Goal: Task Accomplishment & Management: Use online tool/utility

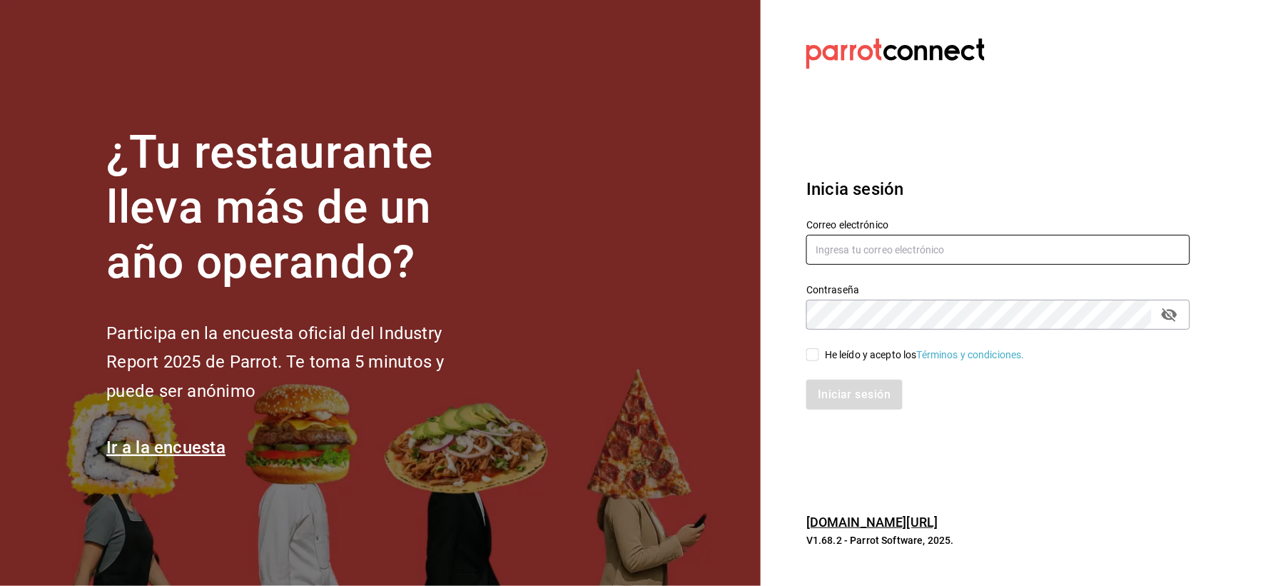
type input "[EMAIL_ADDRESS][DOMAIN_NAME]"
click at [816, 353] on input "He leído y acepto los Términos y condiciones." at bounding box center [813, 354] width 13 height 13
checkbox input "true"
click at [839, 395] on button "Iniciar sesión" at bounding box center [855, 395] width 97 height 30
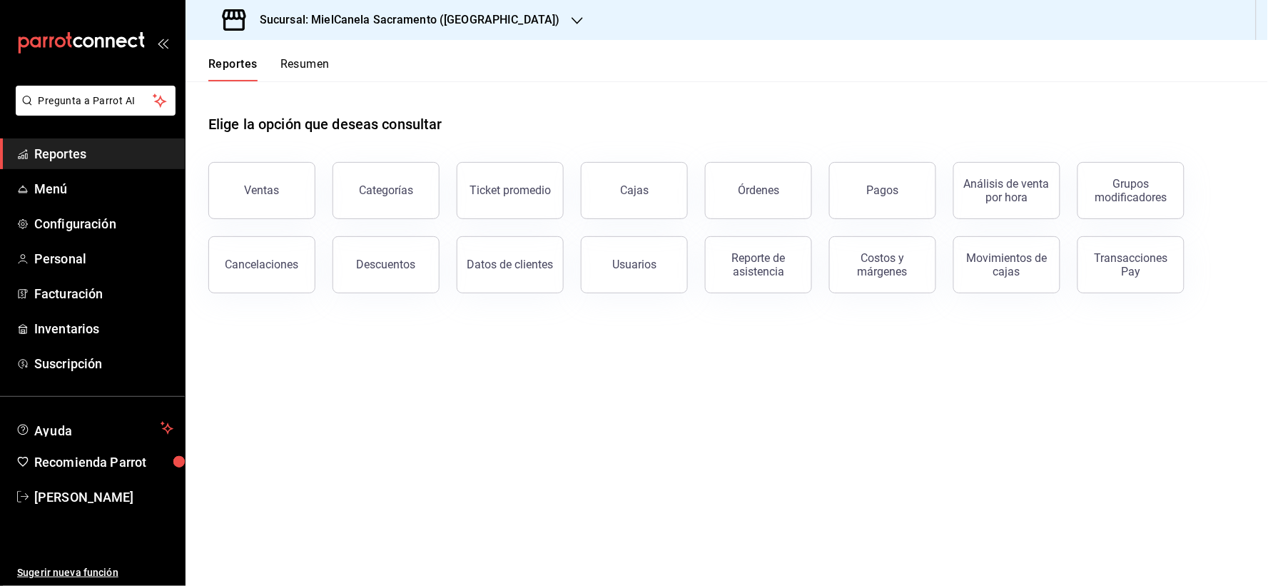
drag, startPoint x: 752, startPoint y: 196, endPoint x: 494, endPoint y: 101, distance: 274.6
click at [751, 196] on div "Órdenes" at bounding box center [758, 190] width 41 height 14
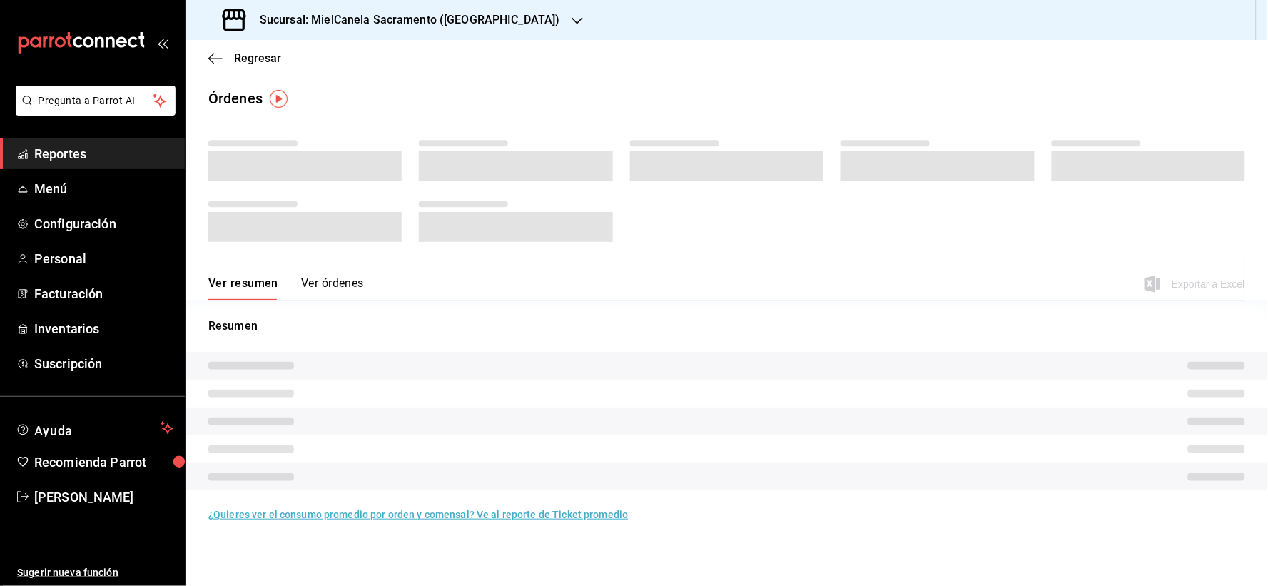
click at [388, 18] on h3 "Sucursal: MielCanela Sacramento (Hermosillo)" at bounding box center [404, 19] width 312 height 17
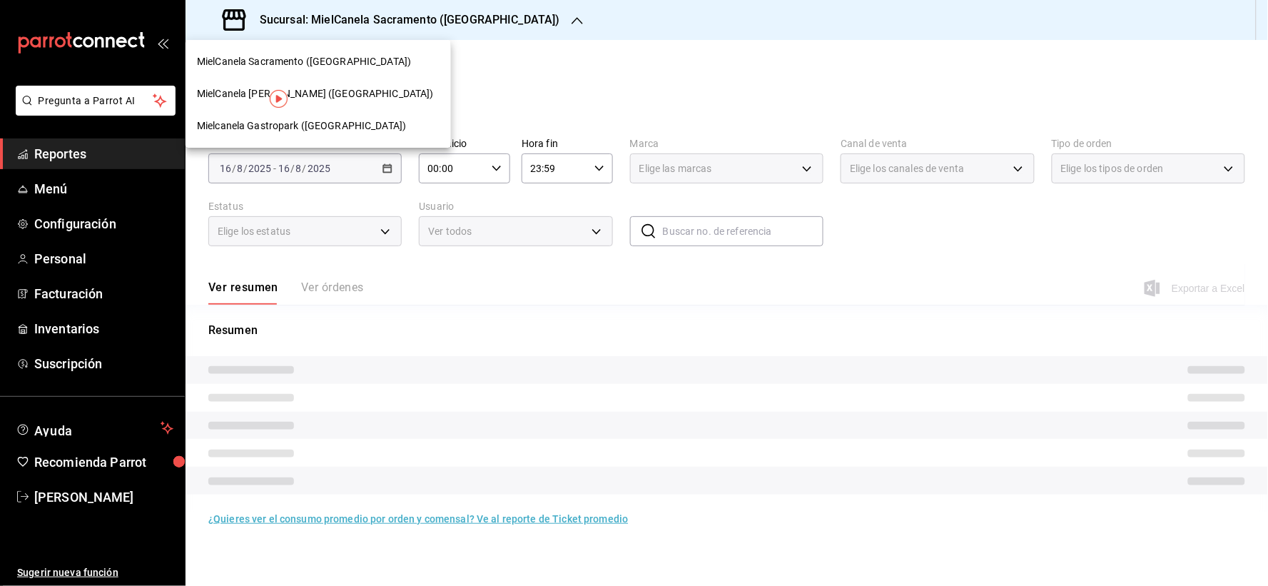
click at [283, 127] on span "Mielcanela Gastropark ([GEOGRAPHIC_DATA])" at bounding box center [301, 125] width 209 height 15
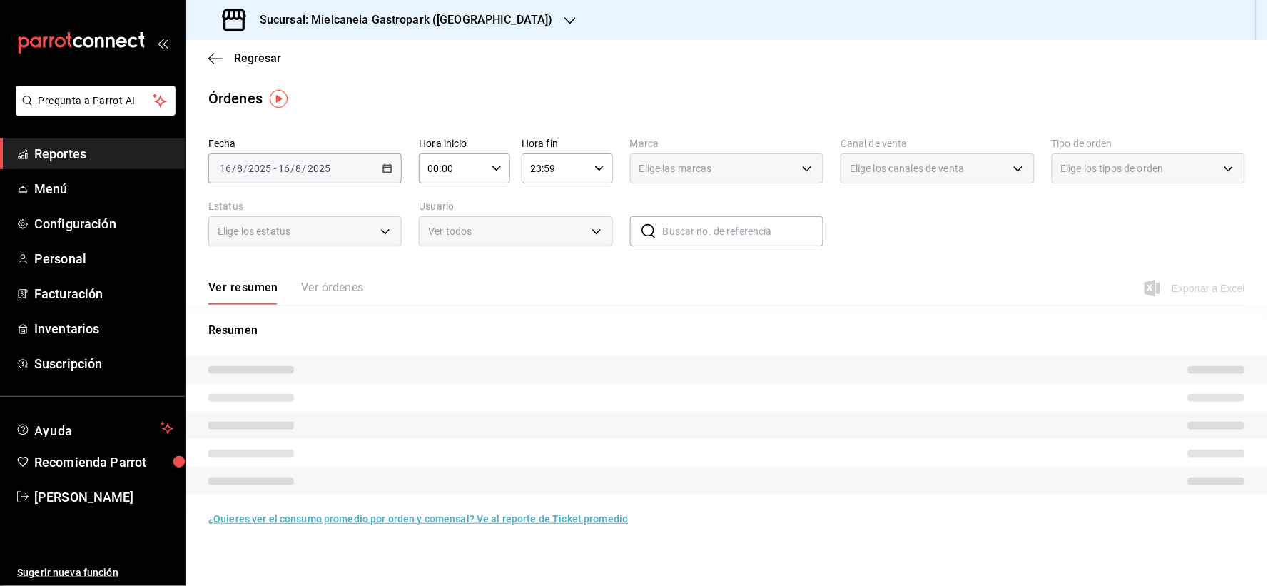
click at [340, 289] on button "Ver órdenes" at bounding box center [332, 293] width 63 height 24
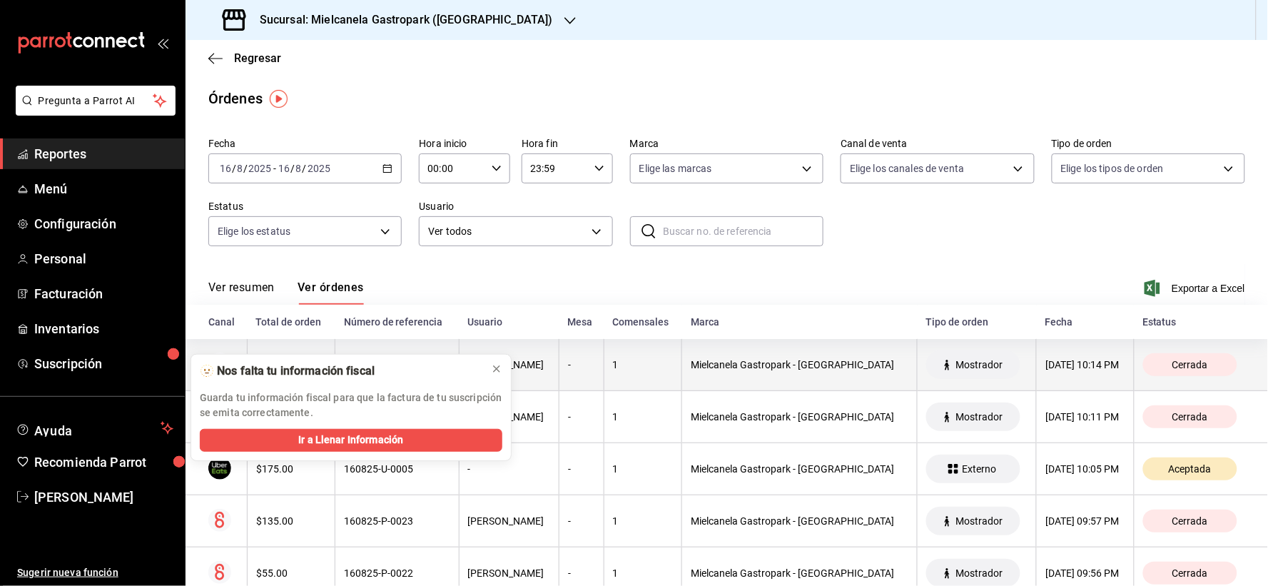
click at [1046, 370] on div "[DATE] 10:14 PM" at bounding box center [1085, 364] width 79 height 11
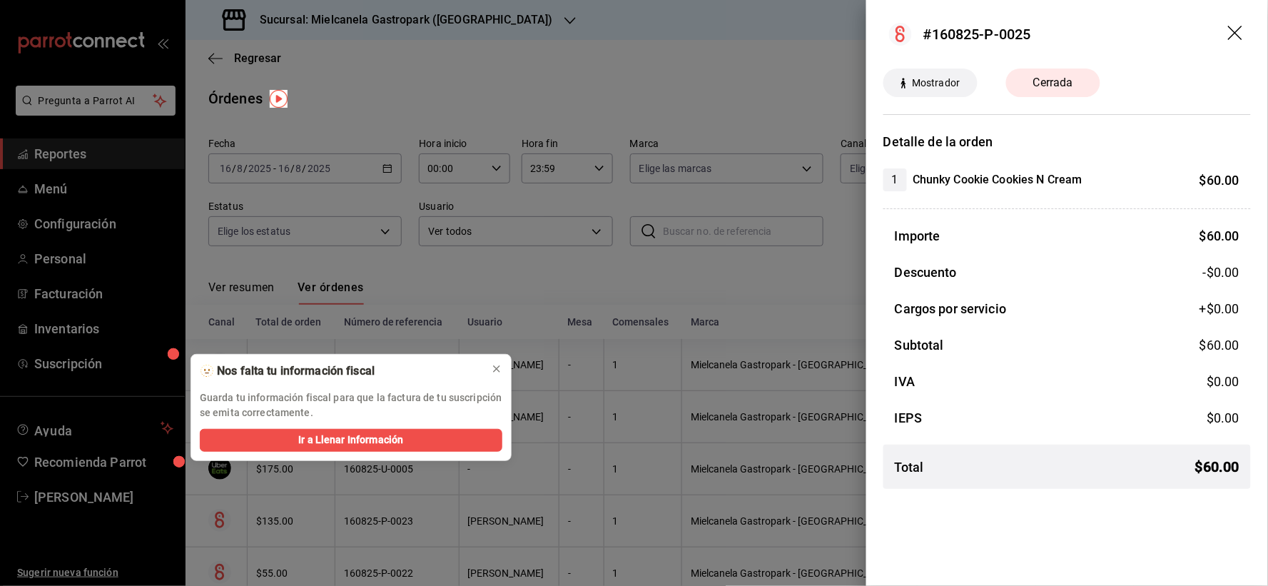
click at [1237, 26] on icon "drag" at bounding box center [1236, 34] width 17 height 17
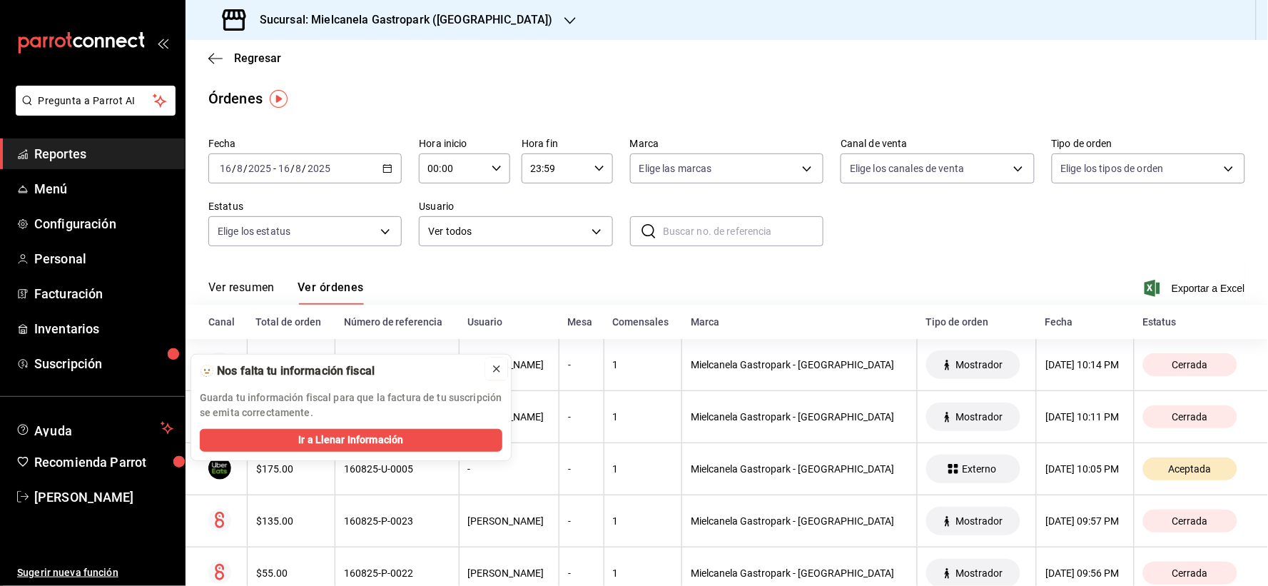
click at [497, 365] on icon at bounding box center [496, 368] width 11 height 11
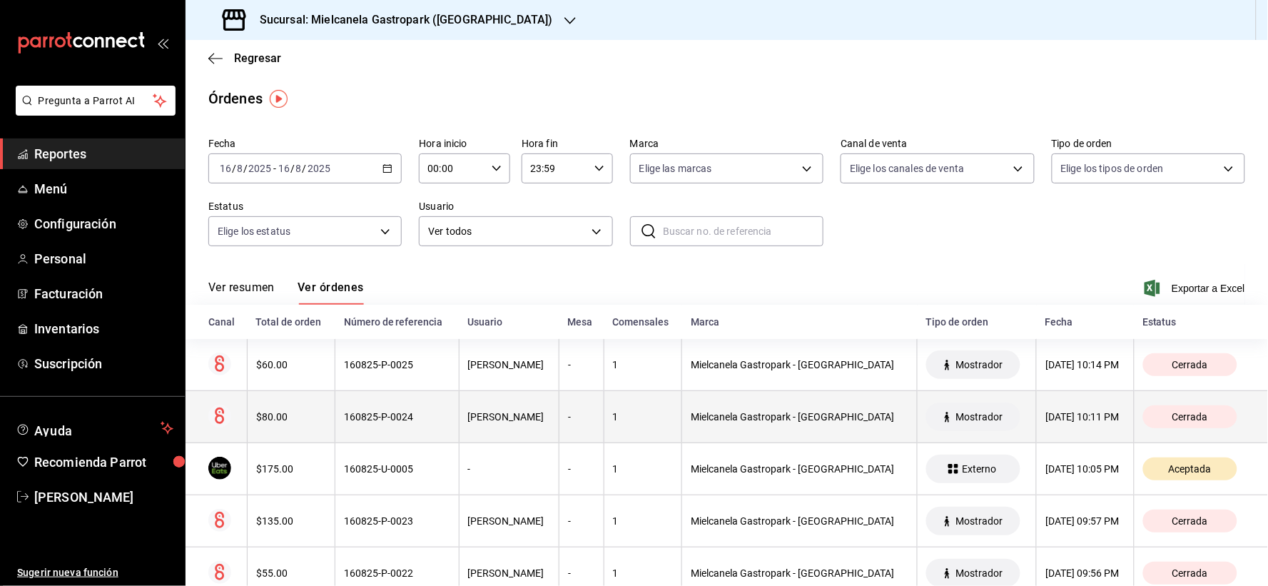
click at [495, 417] on div "[PERSON_NAME]" at bounding box center [509, 416] width 82 height 11
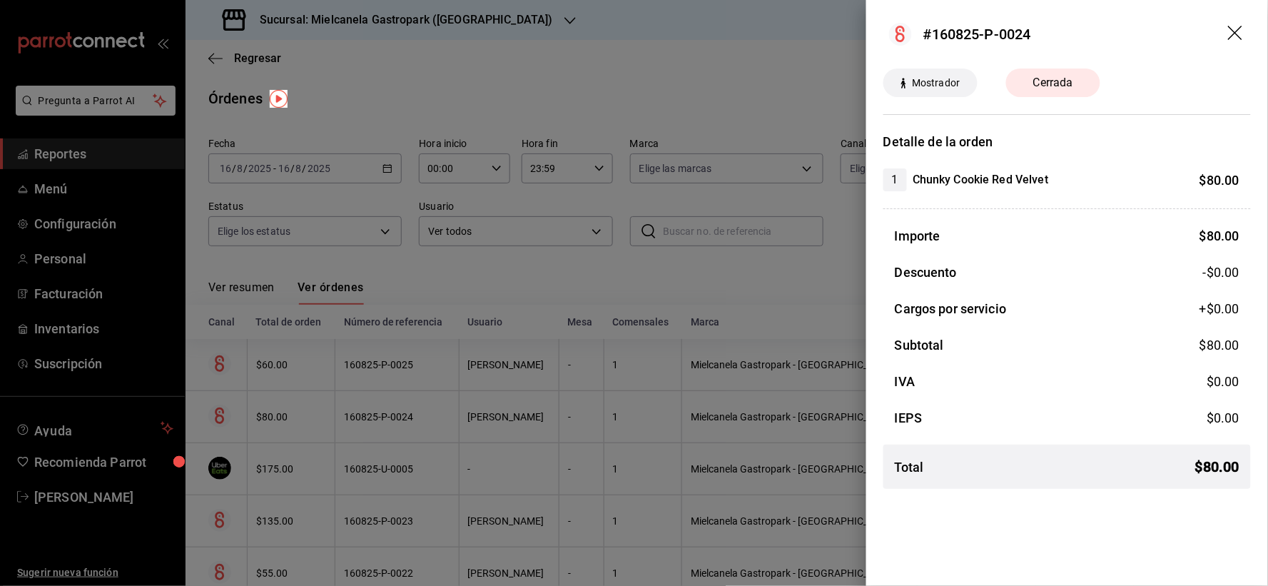
click at [1228, 33] on icon "drag" at bounding box center [1236, 34] width 17 height 17
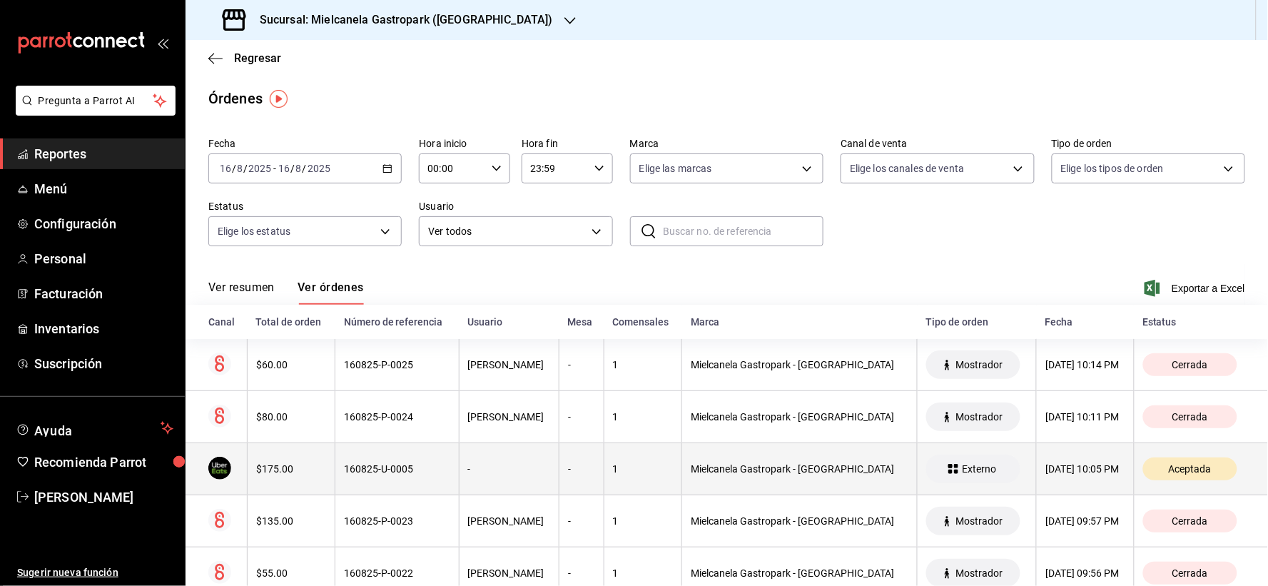
click at [674, 471] on div "1" at bounding box center [643, 468] width 61 height 11
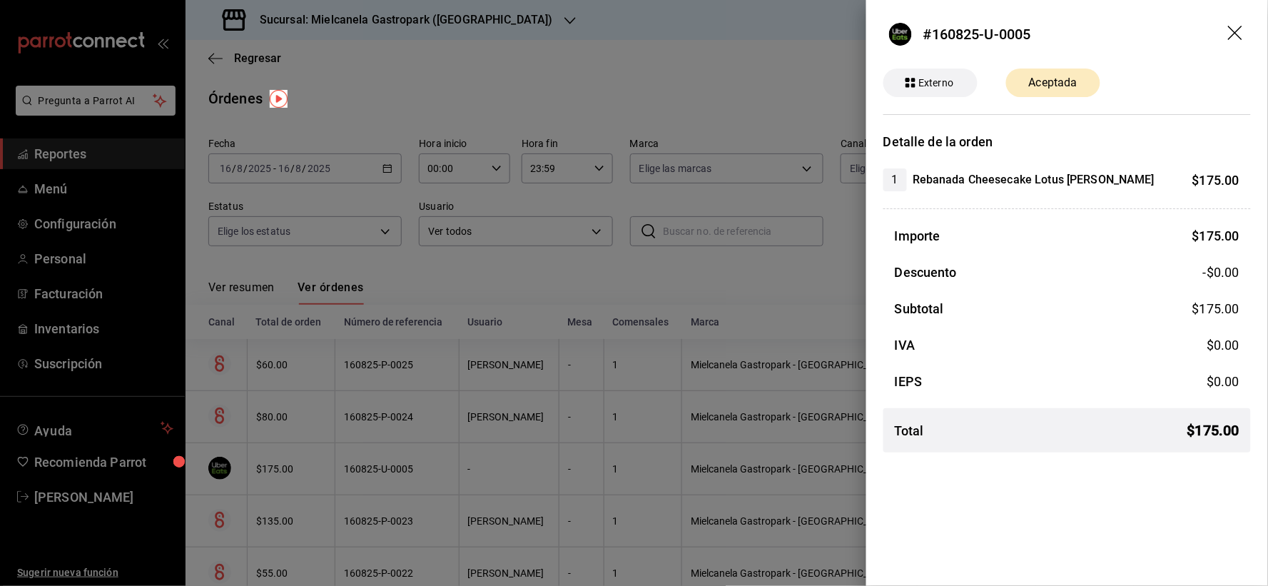
click at [1236, 31] on icon "drag" at bounding box center [1236, 34] width 17 height 17
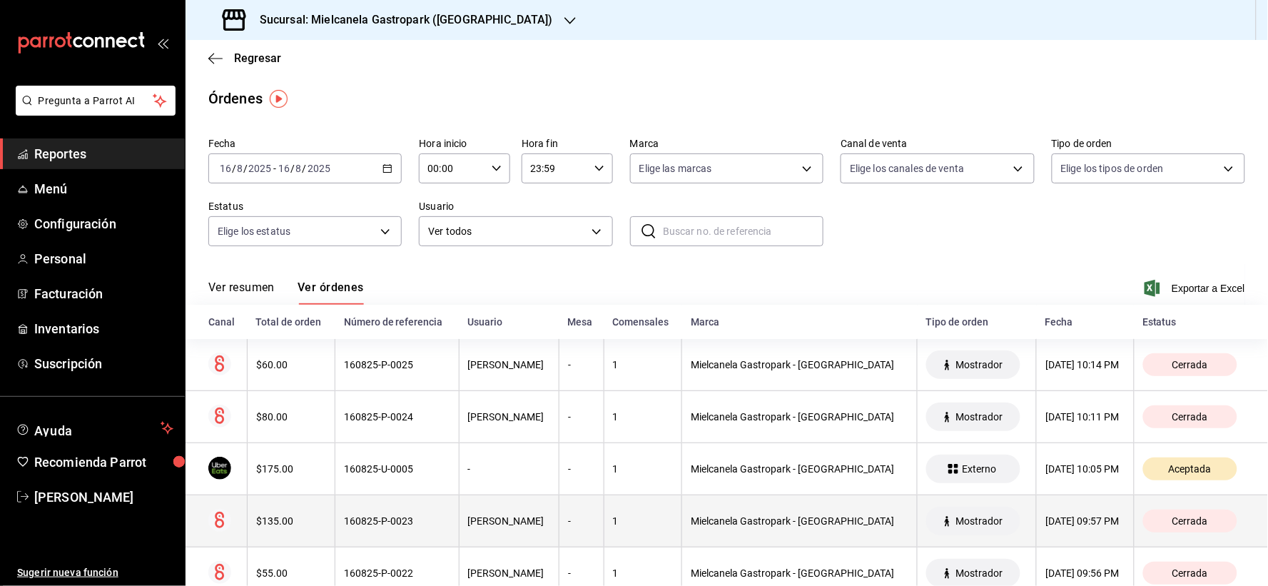
click at [559, 531] on th "[PERSON_NAME]" at bounding box center [509, 521] width 100 height 52
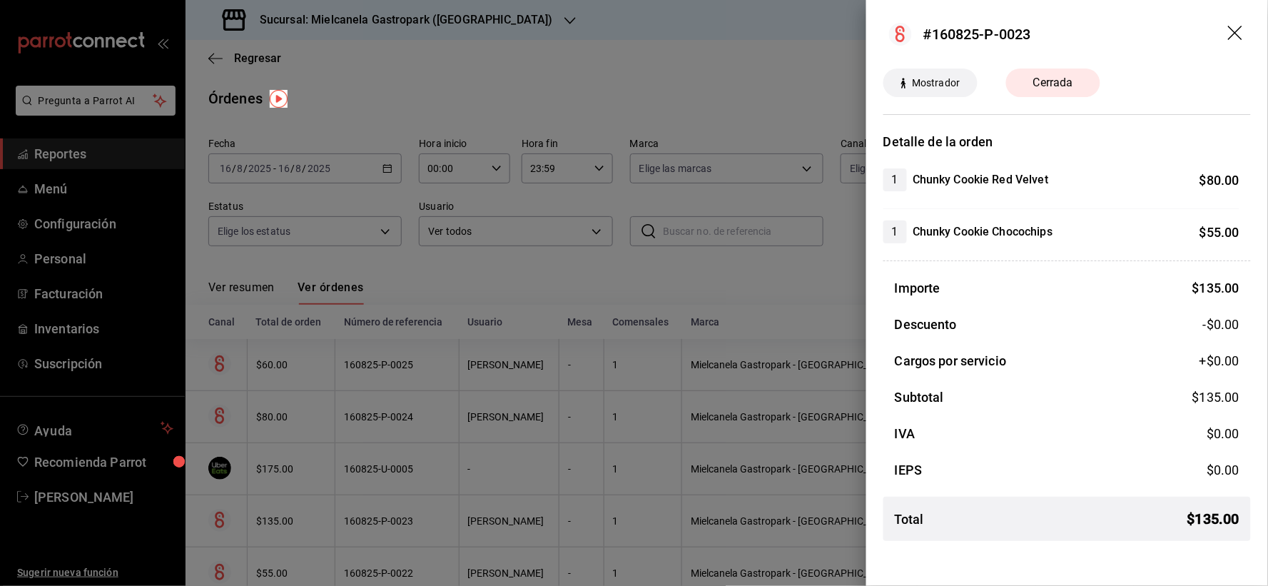
click at [1242, 34] on icon "drag" at bounding box center [1236, 34] width 17 height 17
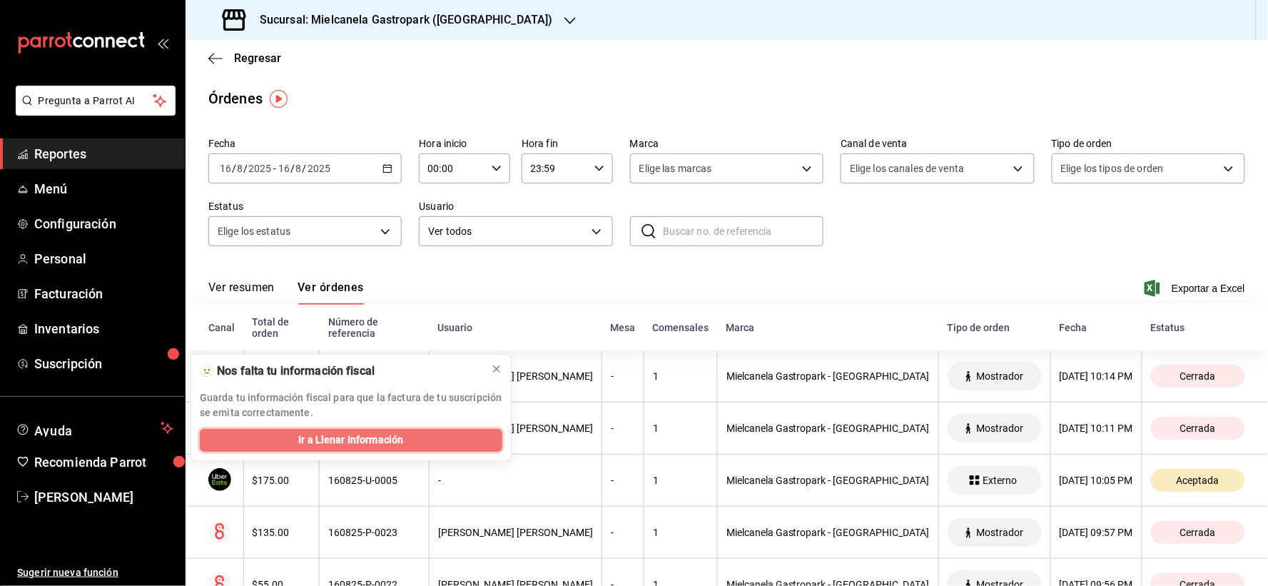
click at [409, 439] on button "Ir a Llenar Información" at bounding box center [351, 440] width 303 height 23
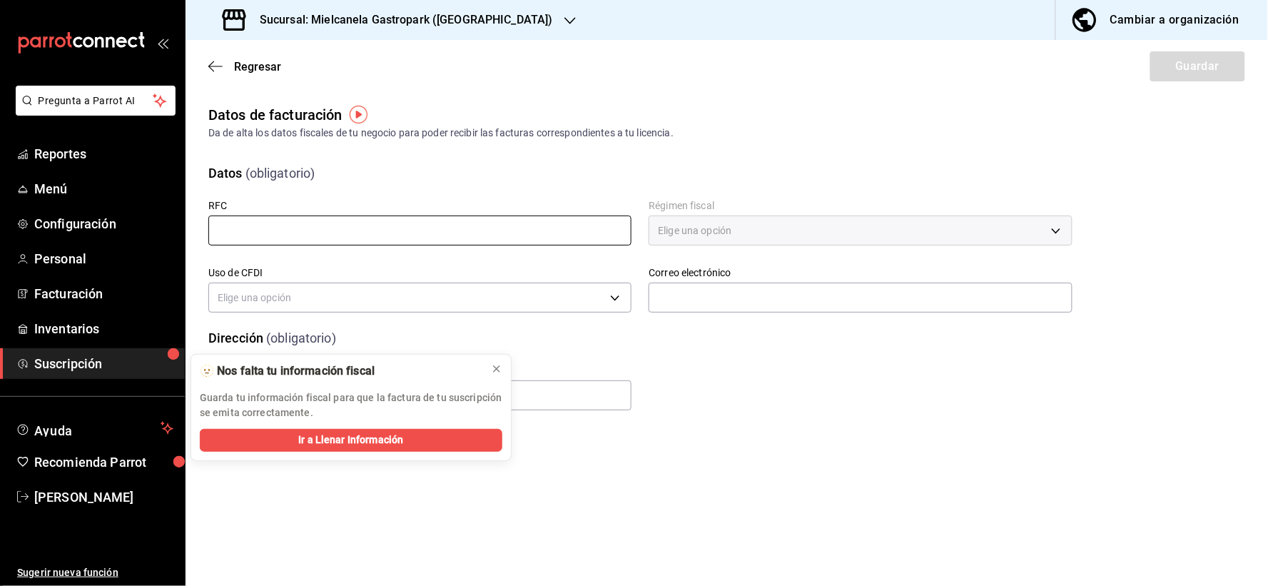
click at [358, 219] on input "text" at bounding box center [419, 231] width 423 height 30
type input "GAPM811014L58"
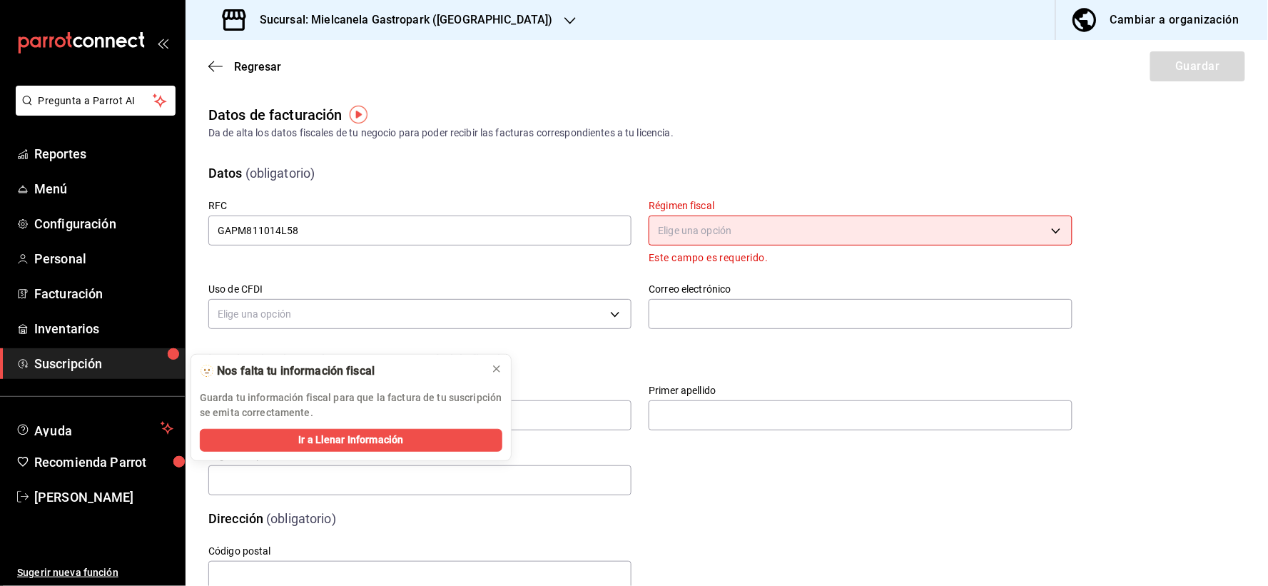
click at [696, 241] on body "Pregunta a Parrot AI Reportes Menú Configuración Personal Facturación Inventari…" at bounding box center [634, 293] width 1268 height 586
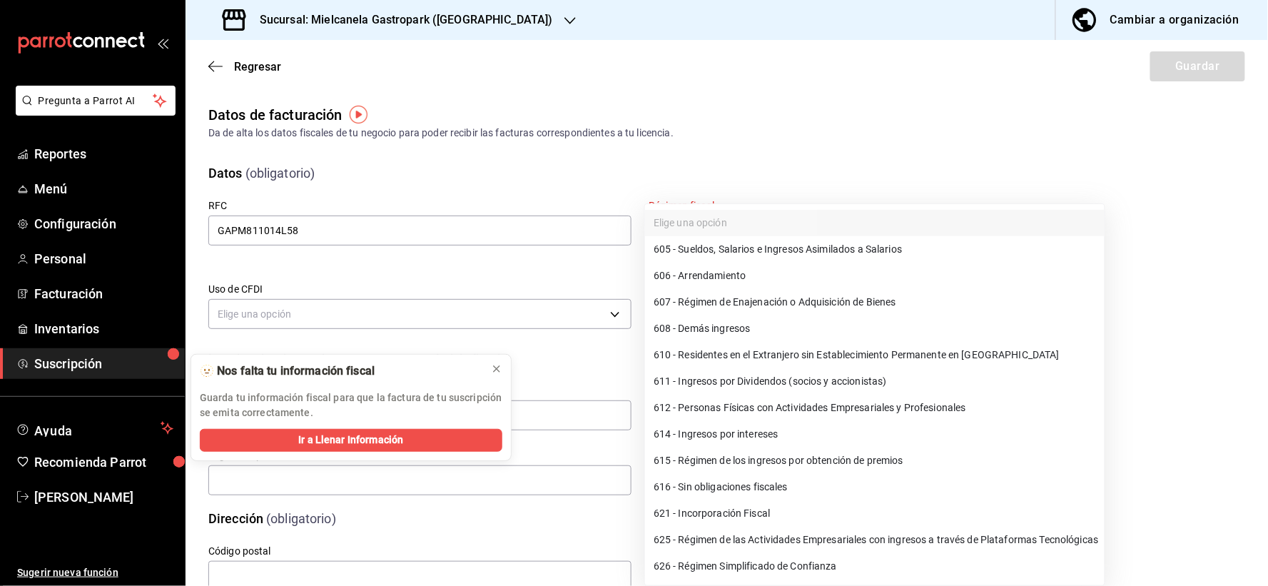
click at [742, 408] on li "612 - Personas Físicas con Actividades Empresariales y Profesionales" at bounding box center [875, 408] width 460 height 26
type input "612"
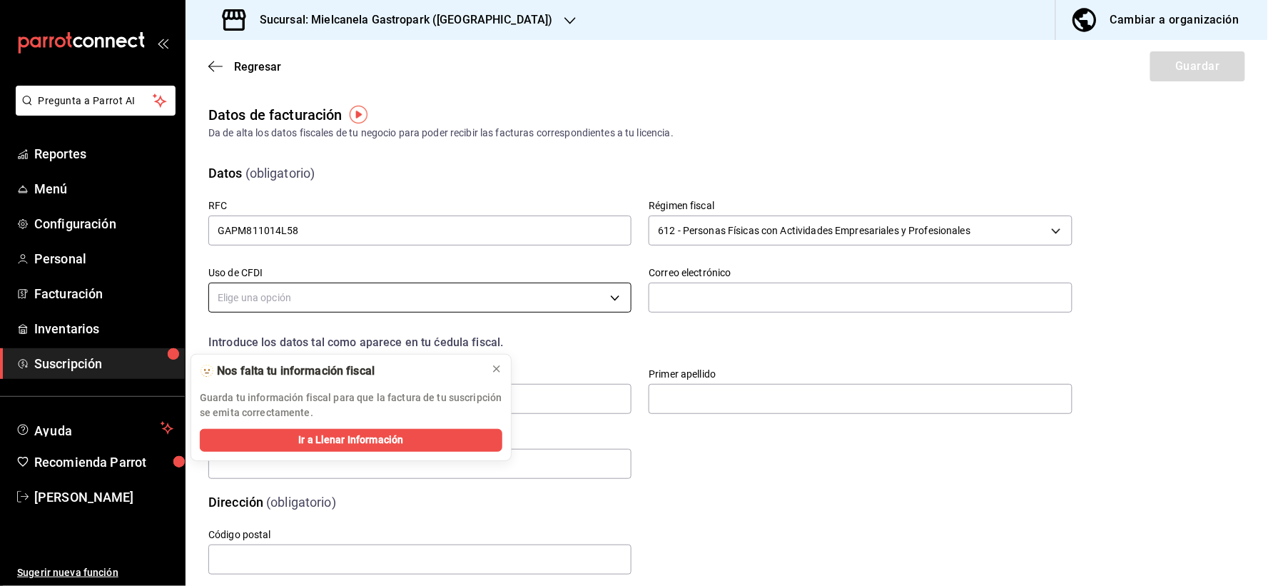
click at [320, 301] on body "Pregunta a Parrot AI Reportes Menú Configuración Personal Facturación Inventari…" at bounding box center [634, 293] width 1268 height 586
click at [500, 370] on icon at bounding box center [496, 368] width 11 height 11
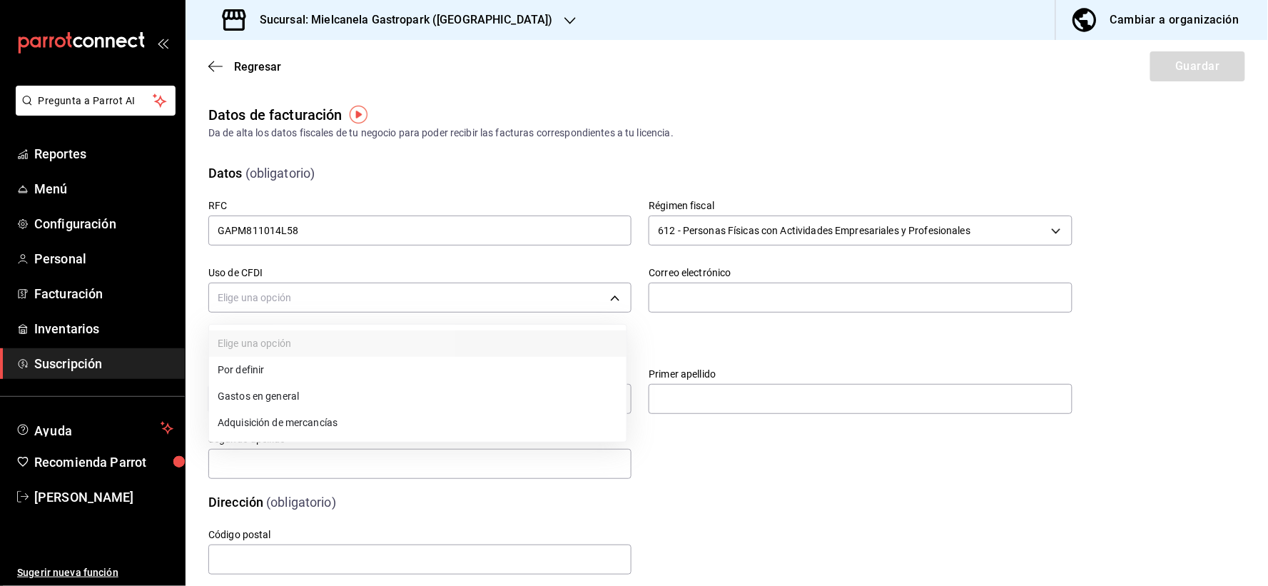
click at [323, 400] on li "Gastos en general" at bounding box center [418, 396] width 418 height 26
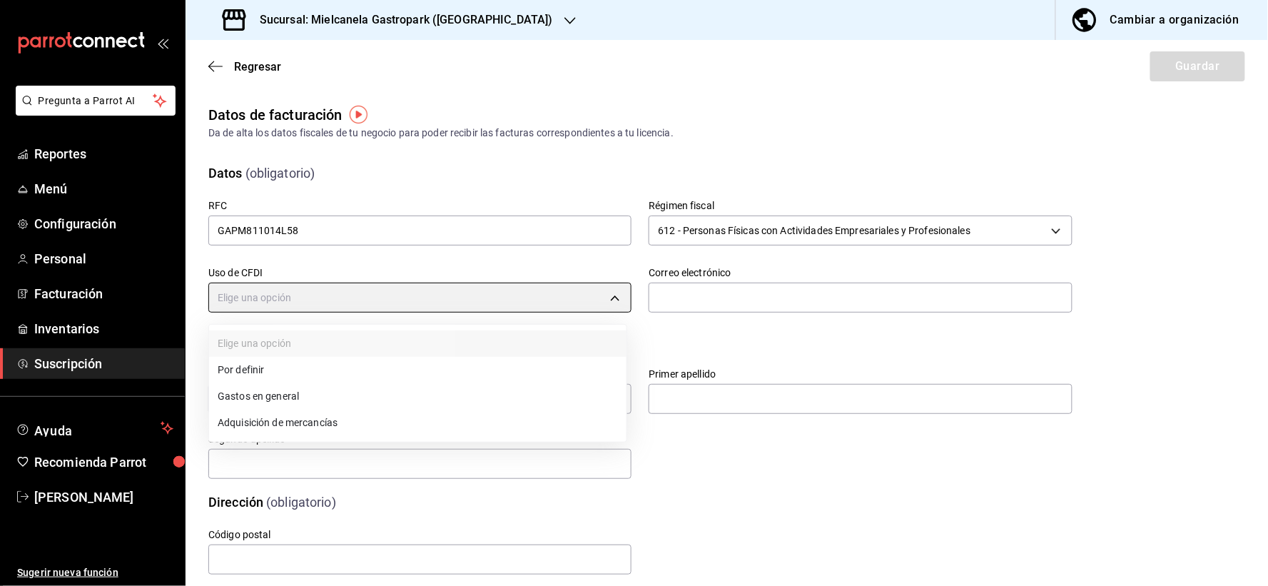
type input "G03"
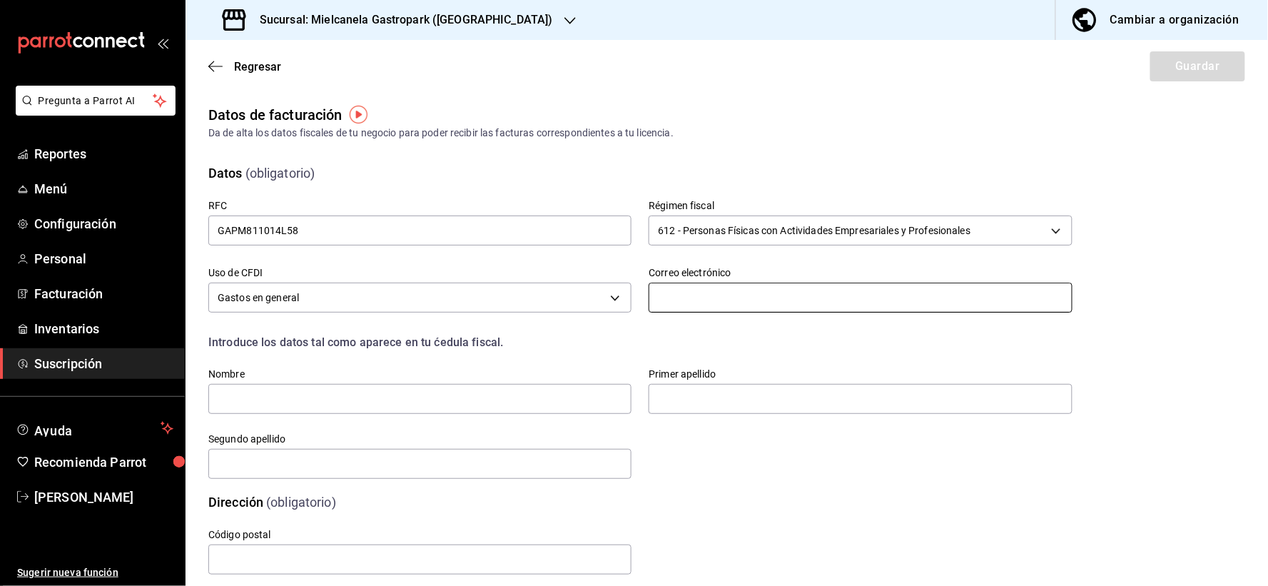
click at [723, 297] on input "text" at bounding box center [860, 298] width 423 height 30
type input "[EMAIL_ADDRESS][DOMAIN_NAME]"
type input "[PERSON_NAME]"
type input "83144"
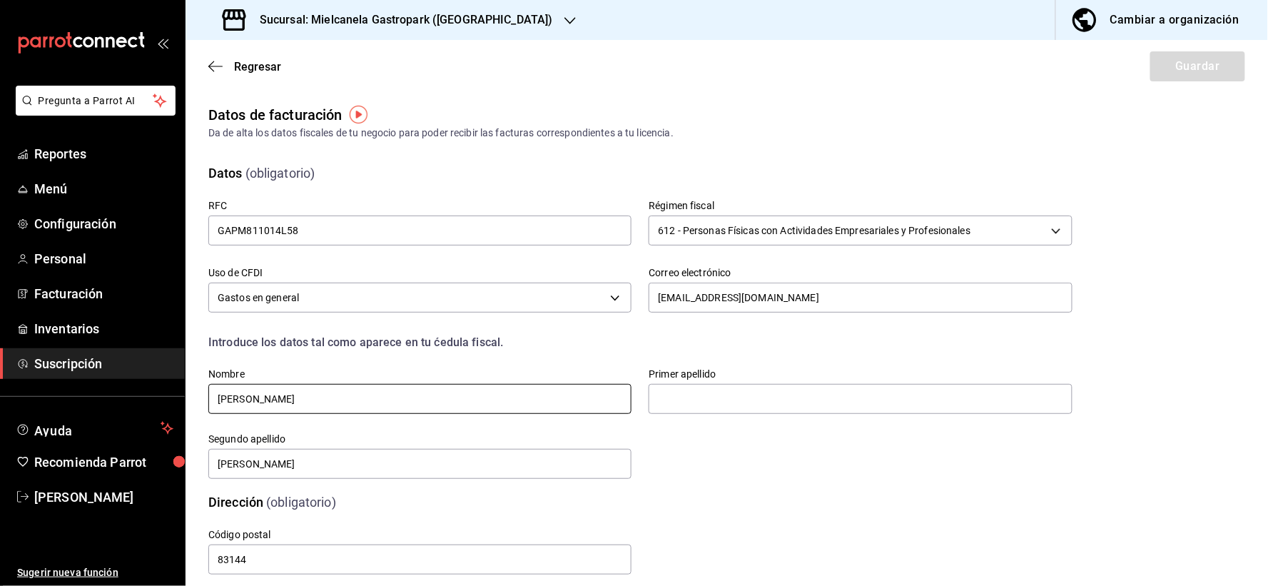
click at [504, 405] on input "[PERSON_NAME]" at bounding box center [419, 399] width 423 height 30
click at [440, 403] on input "[PERSON_NAME]" at bounding box center [419, 399] width 423 height 30
type input "[PERSON_NAME]"
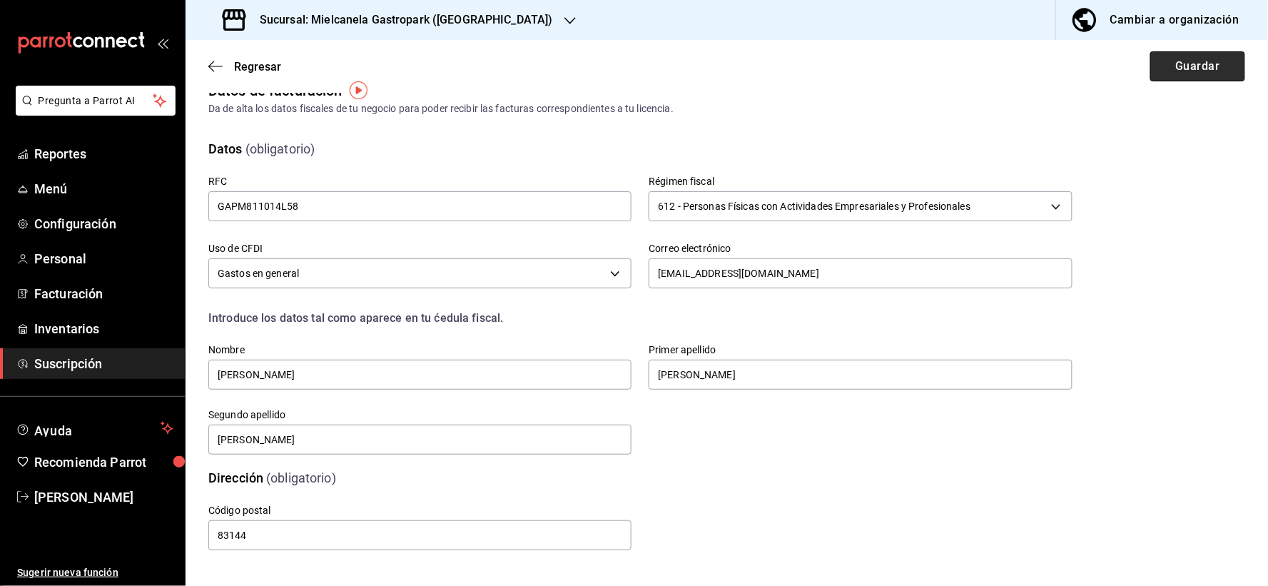
click at [1167, 72] on button "Guardar" at bounding box center [1198, 66] width 95 height 30
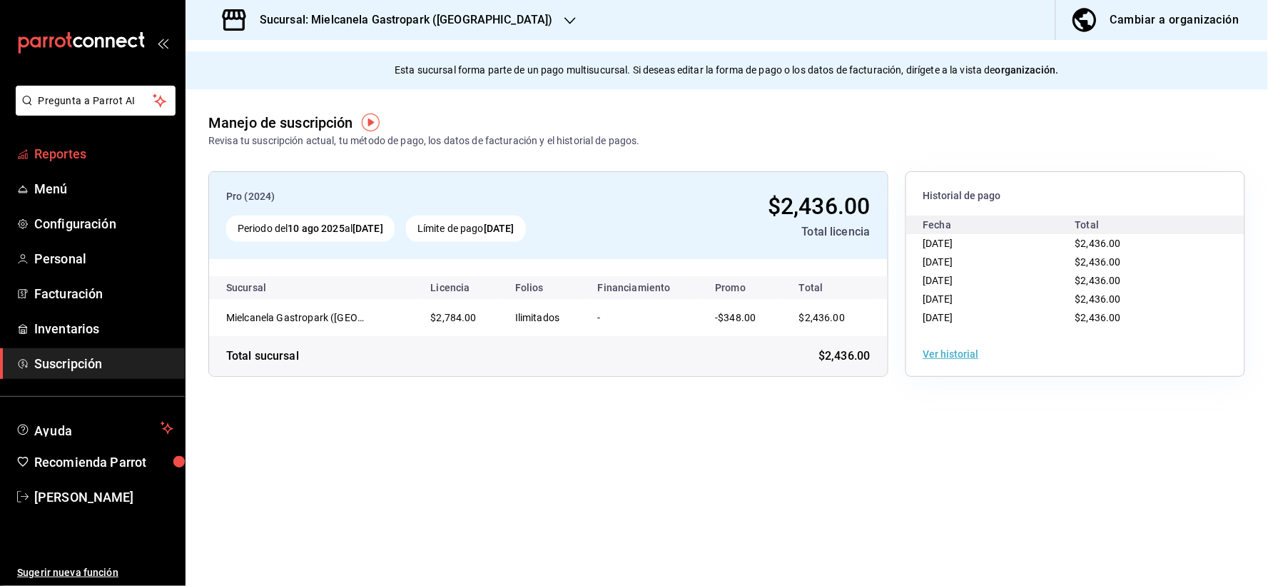
click at [81, 151] on span "Reportes" at bounding box center [103, 153] width 139 height 19
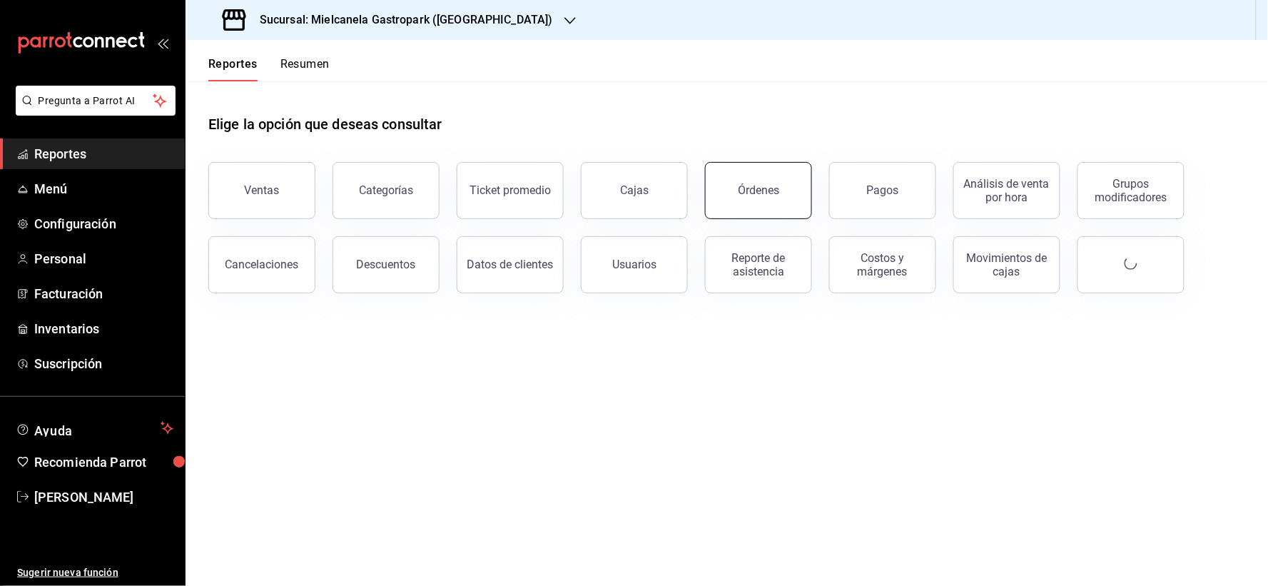
click at [737, 193] on button "Órdenes" at bounding box center [758, 190] width 107 height 57
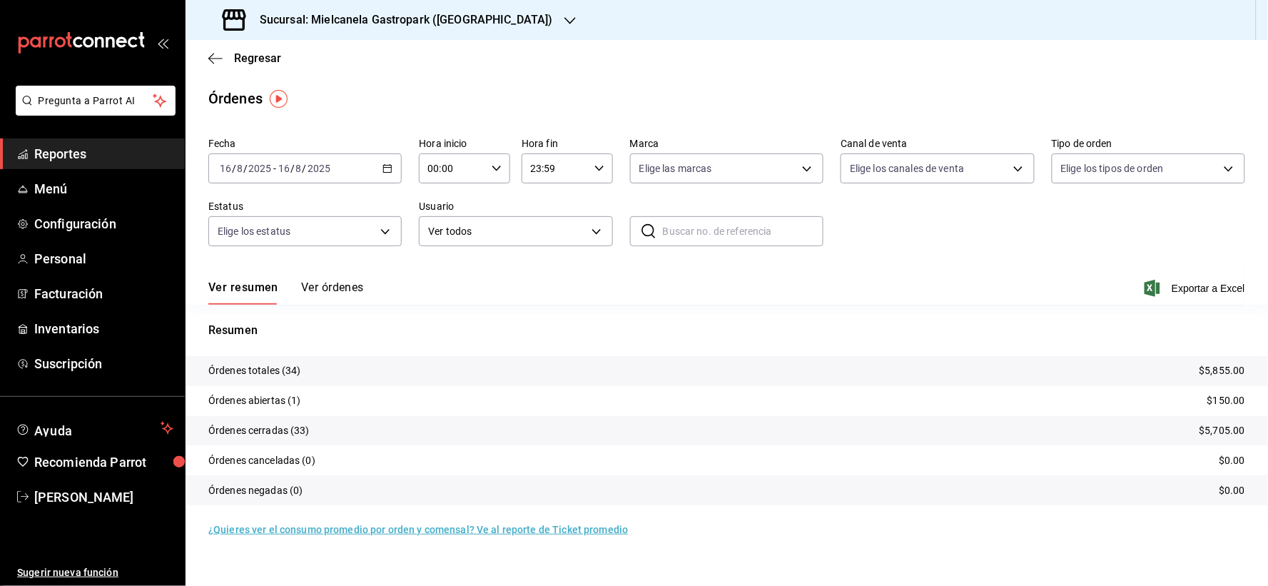
click at [339, 288] on button "Ver órdenes" at bounding box center [332, 293] width 63 height 24
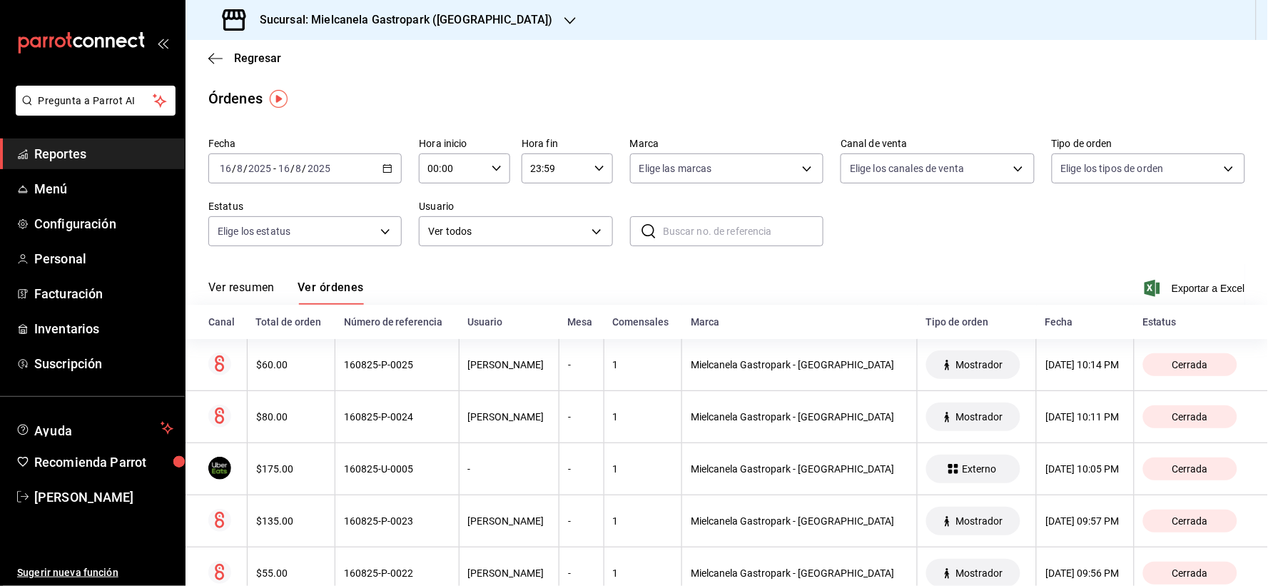
click at [88, 155] on span "Reportes" at bounding box center [103, 153] width 139 height 19
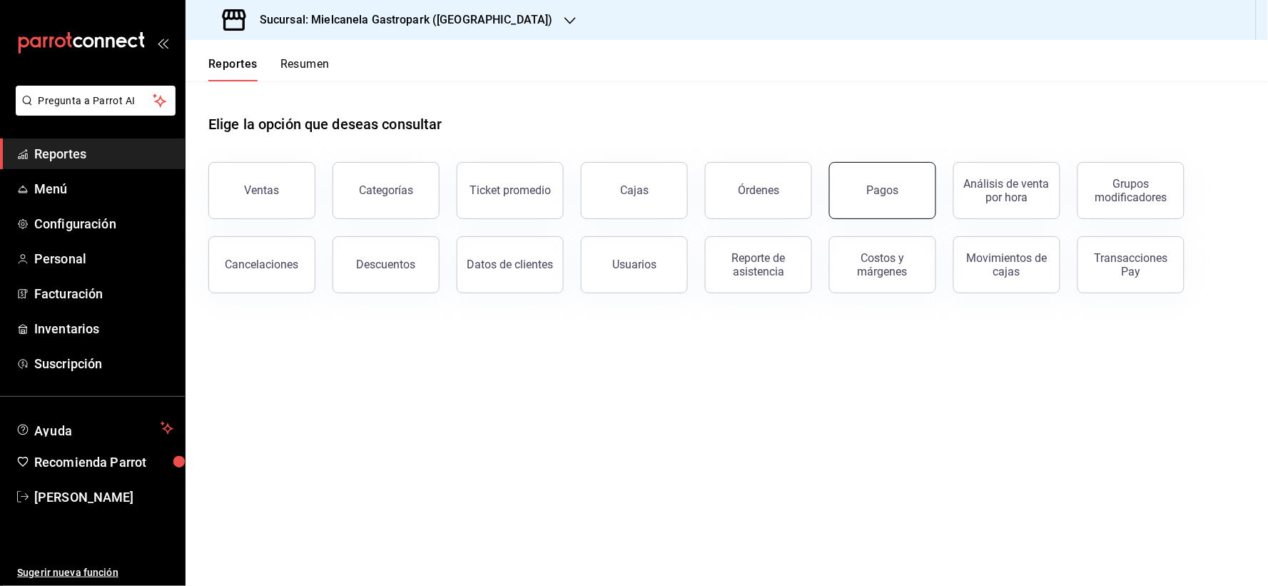
click at [878, 193] on div "Pagos" at bounding box center [883, 190] width 32 height 14
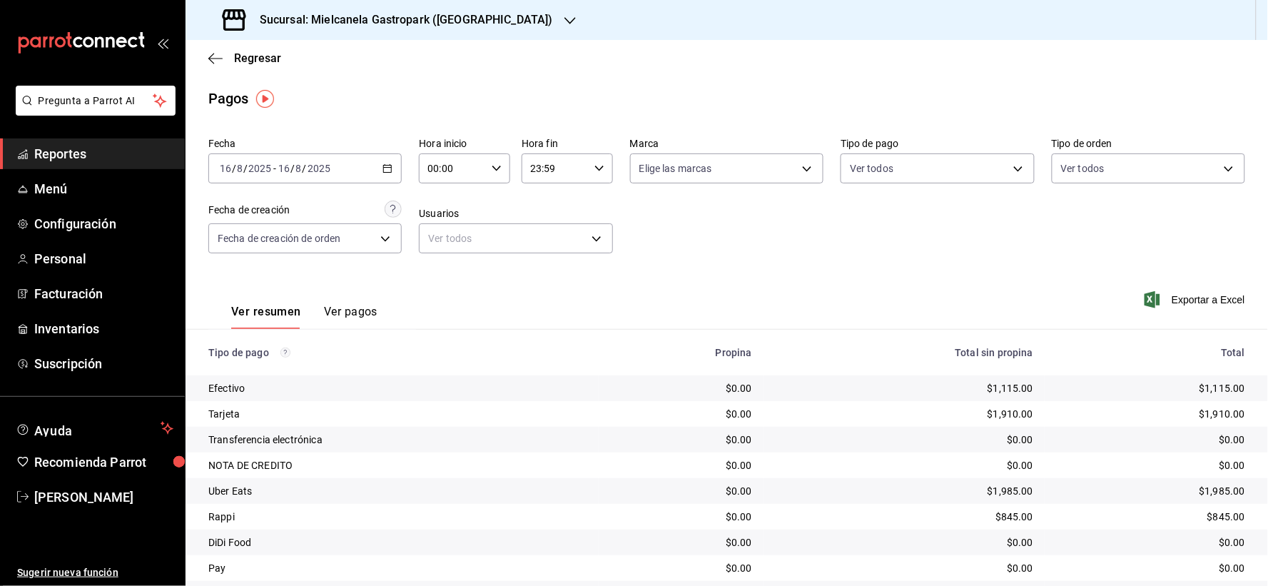
click at [293, 171] on span "/" at bounding box center [293, 168] width 4 height 11
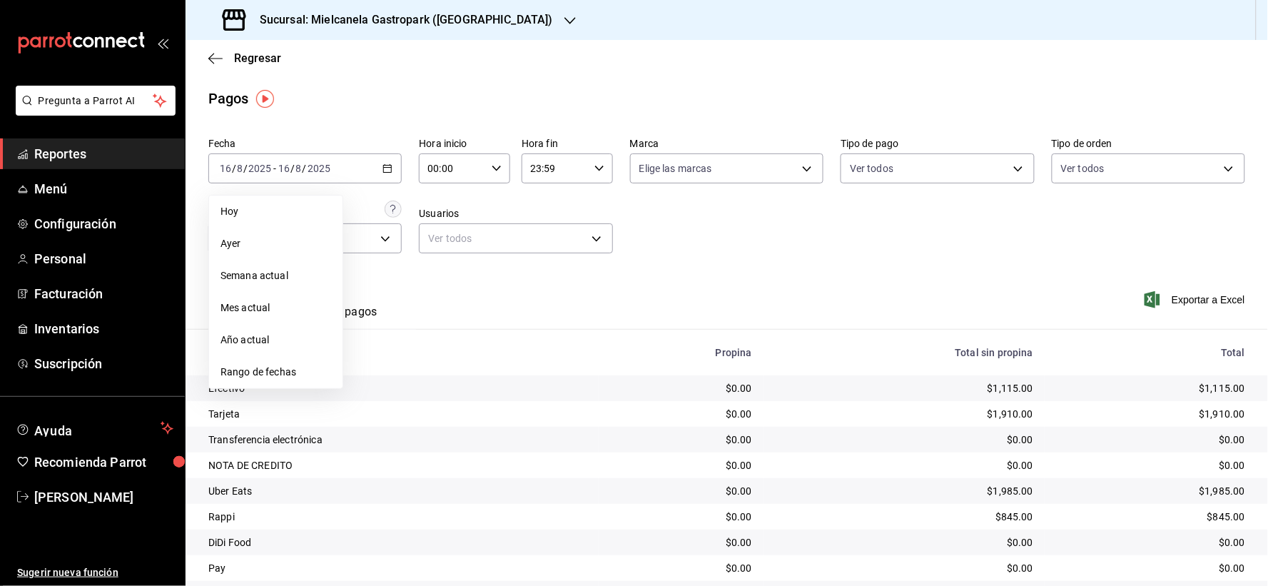
click at [254, 313] on span "Mes actual" at bounding box center [276, 307] width 111 height 15
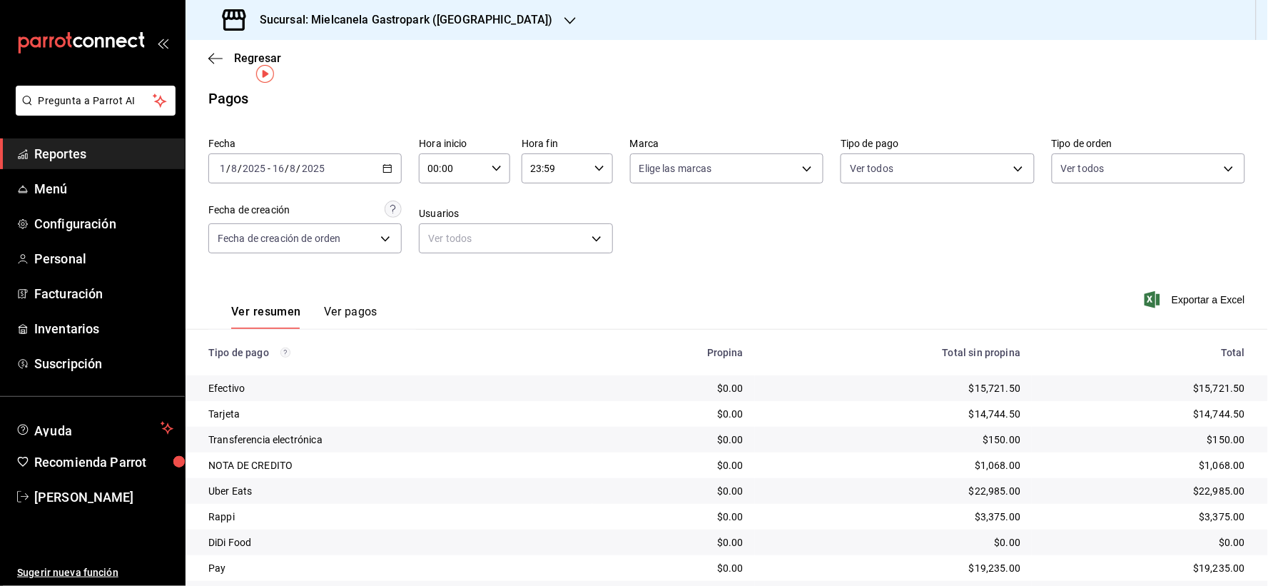
scroll to position [44, 0]
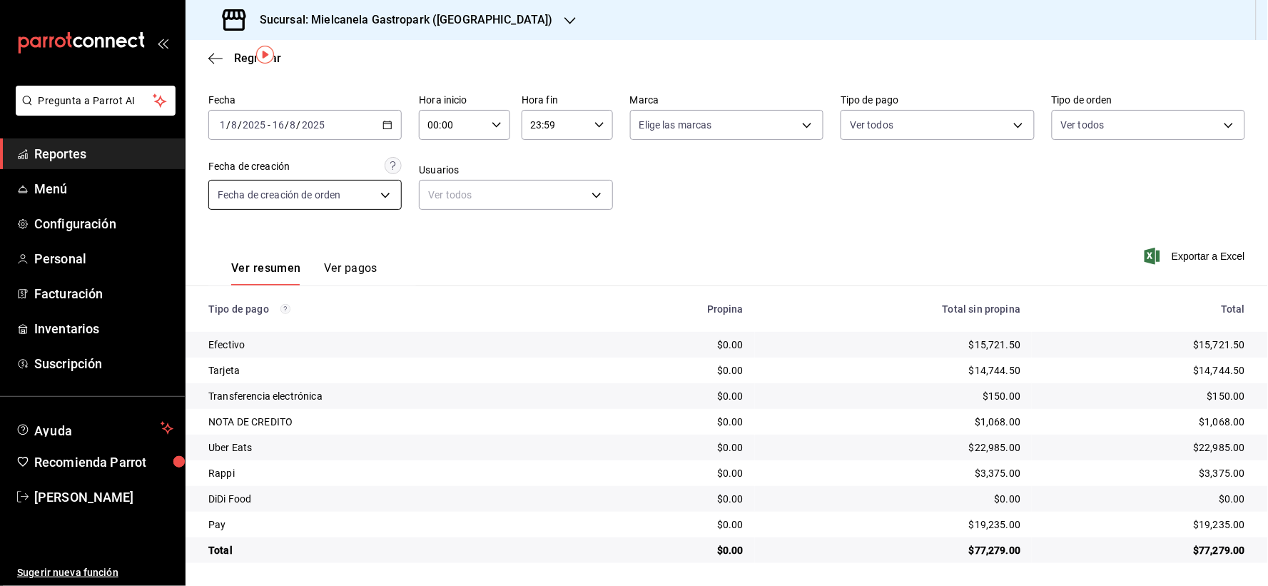
click at [329, 195] on body "Pregunta a Parrot AI Reportes Menú Configuración Personal Facturación Inventari…" at bounding box center [634, 293] width 1268 height 586
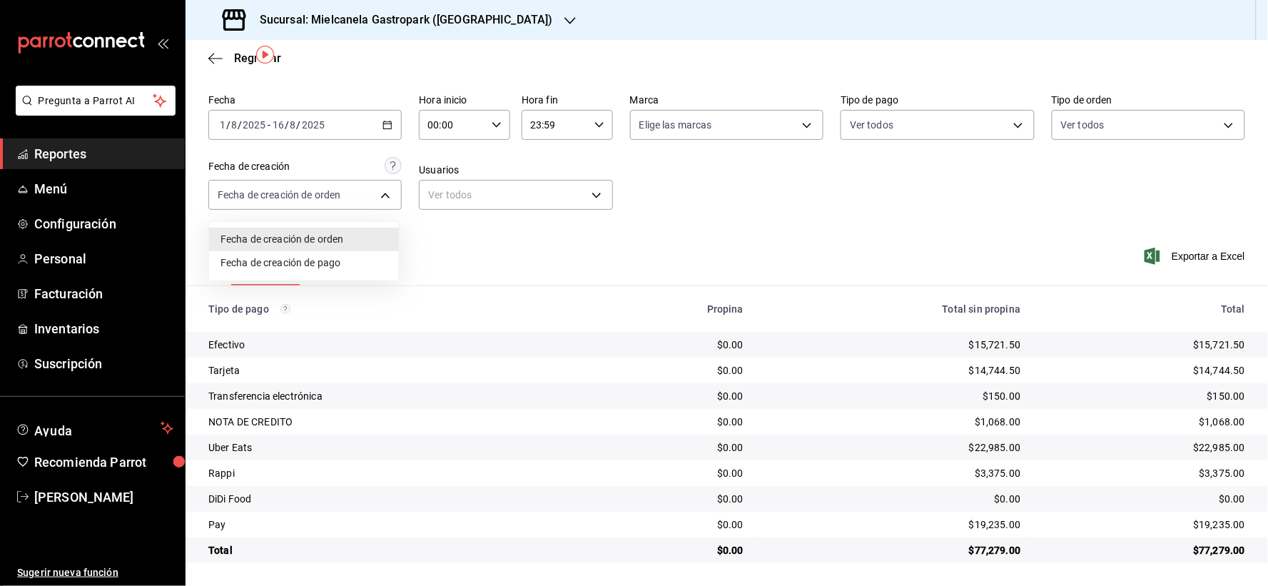
click at [360, 266] on li "Fecha de creación de pago" at bounding box center [304, 263] width 190 height 24
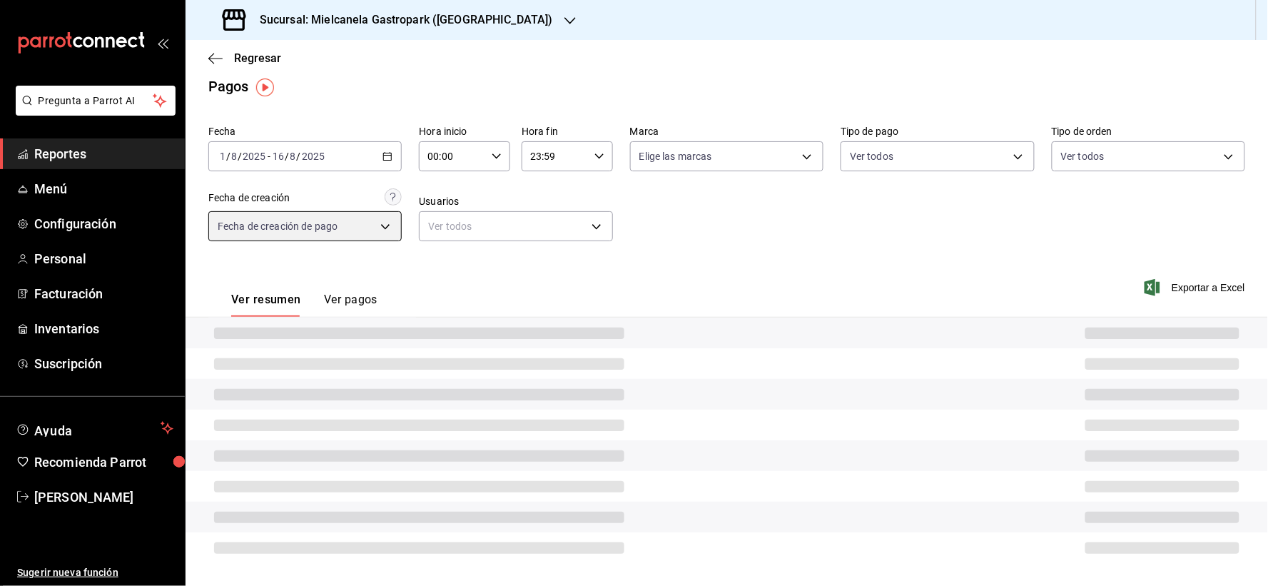
type input "ORDER_PAYMENT"
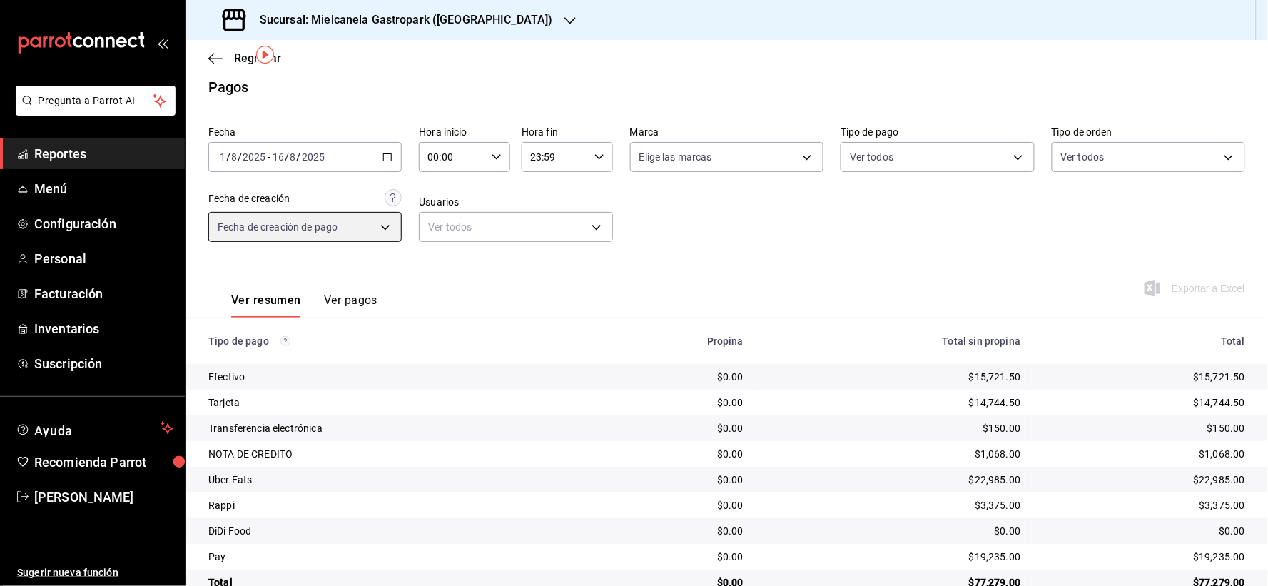
scroll to position [44, 0]
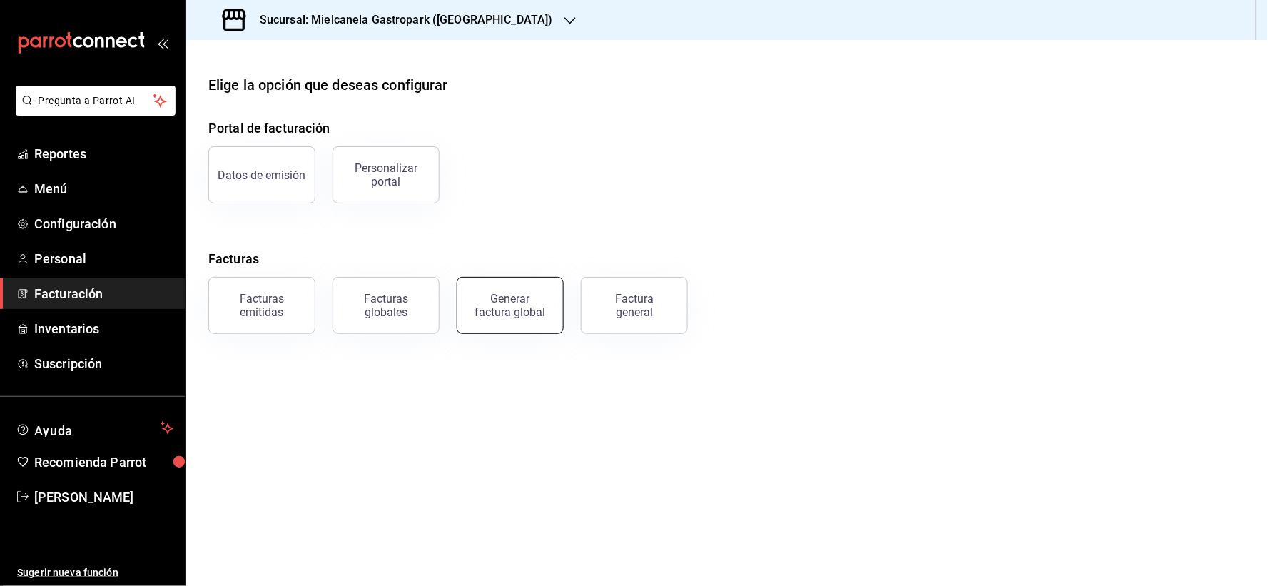
click at [518, 283] on button "Generar factura global" at bounding box center [510, 305] width 107 height 57
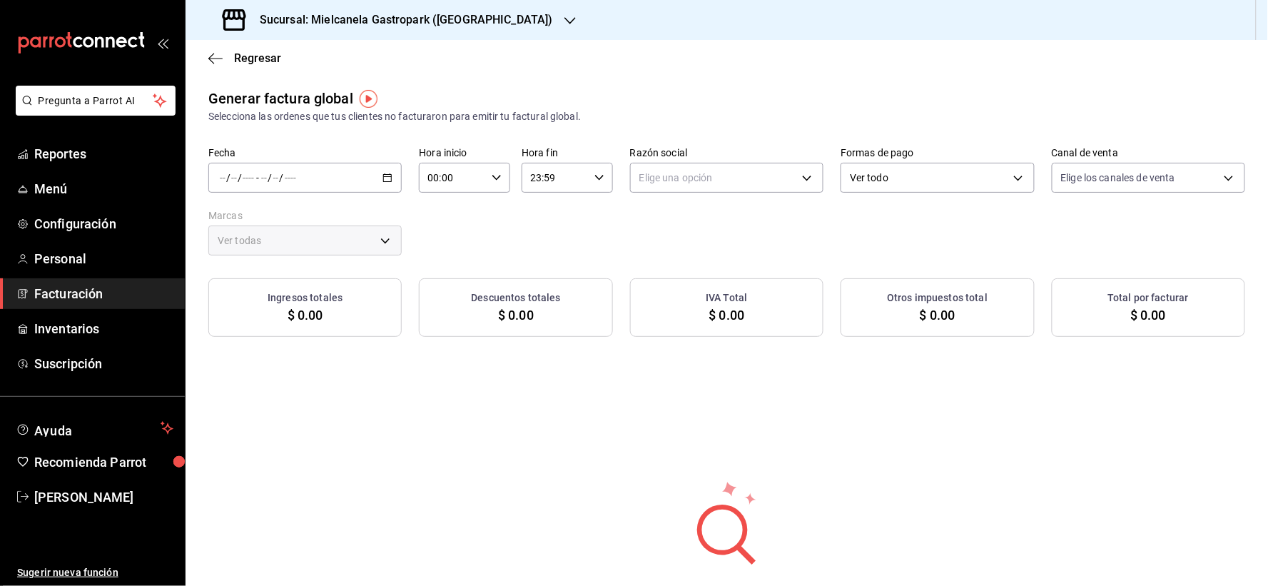
type input "PARROT,UBER_EATS,RAPPI,DIDI_FOOD,ONLINE"
click at [298, 178] on div "/ / - / /" at bounding box center [304, 178] width 193 height 30
click at [284, 226] on span "Rango de fechas" at bounding box center [276, 220] width 111 height 15
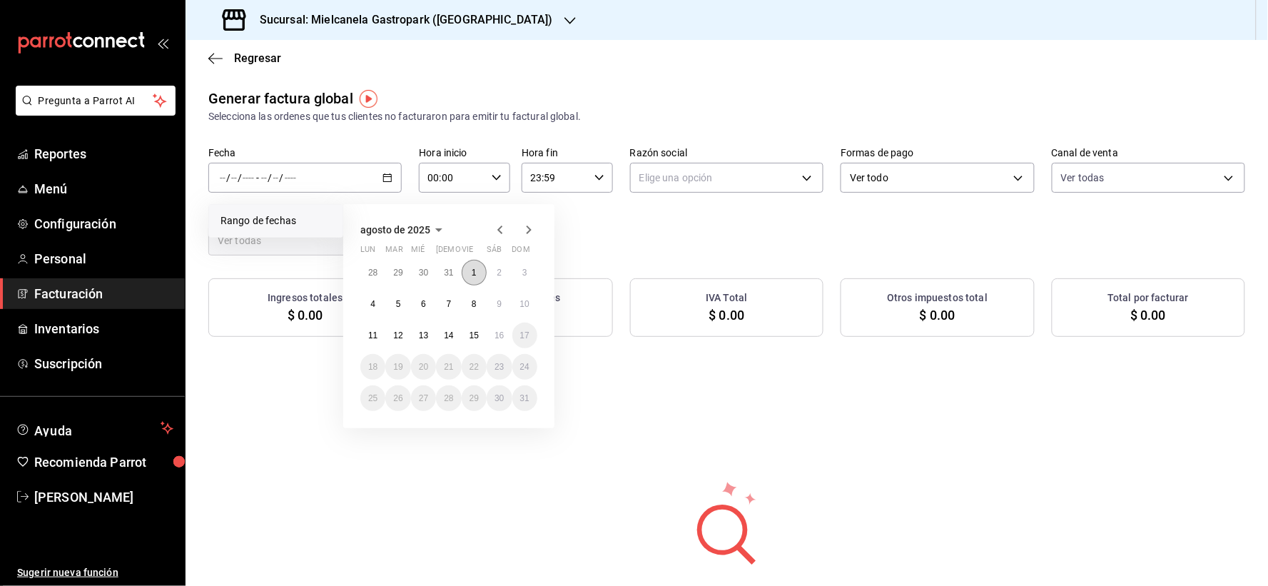
click at [475, 273] on abbr "1" at bounding box center [474, 273] width 5 height 10
click at [509, 331] on button "16" at bounding box center [499, 336] width 25 height 26
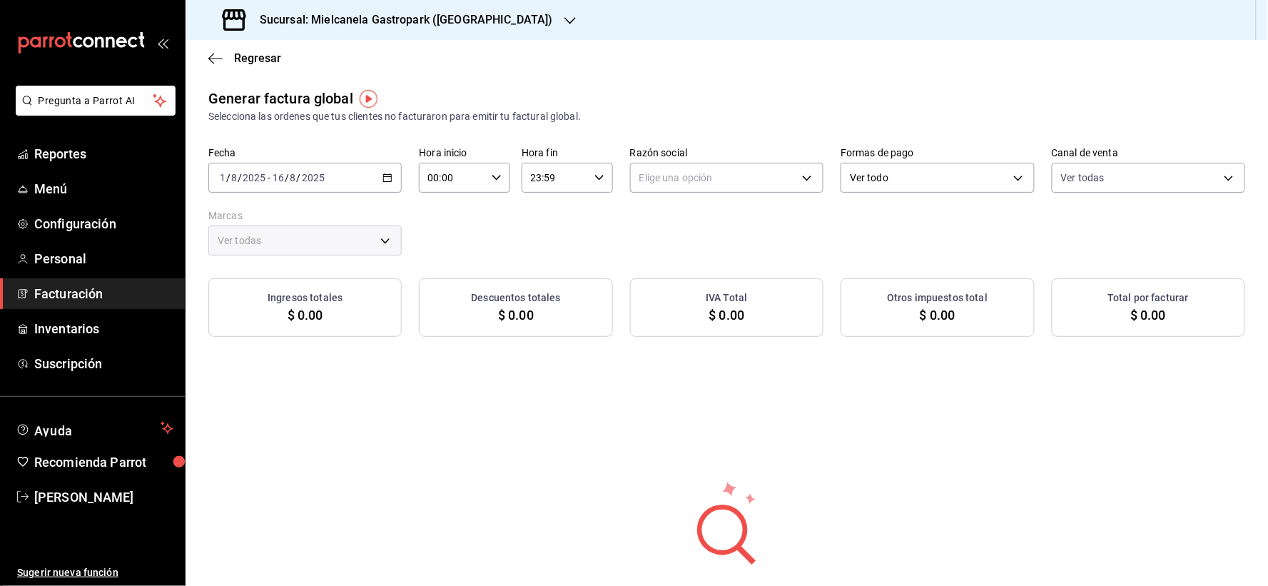
click at [655, 193] on div "Fecha 2025-08-01 1 / 8 / 2025 - 2025-08-16 16 / 8 / 2025 Hora inicio 00:00 Hora…" at bounding box center [726, 201] width 1037 height 108
click at [658, 186] on body "Pregunta a Parrot AI Reportes Menú Configuración Personal Facturación Inventari…" at bounding box center [634, 293] width 1268 height 586
click at [659, 252] on li "MYRNA SUSANA GAMBOA PADILLA" at bounding box center [721, 251] width 190 height 26
type input "51422dab-59c1-400a-aa04-d91653ba8a8d"
type input "4bdac99d-ff86-4692-8761-a740891a25df"
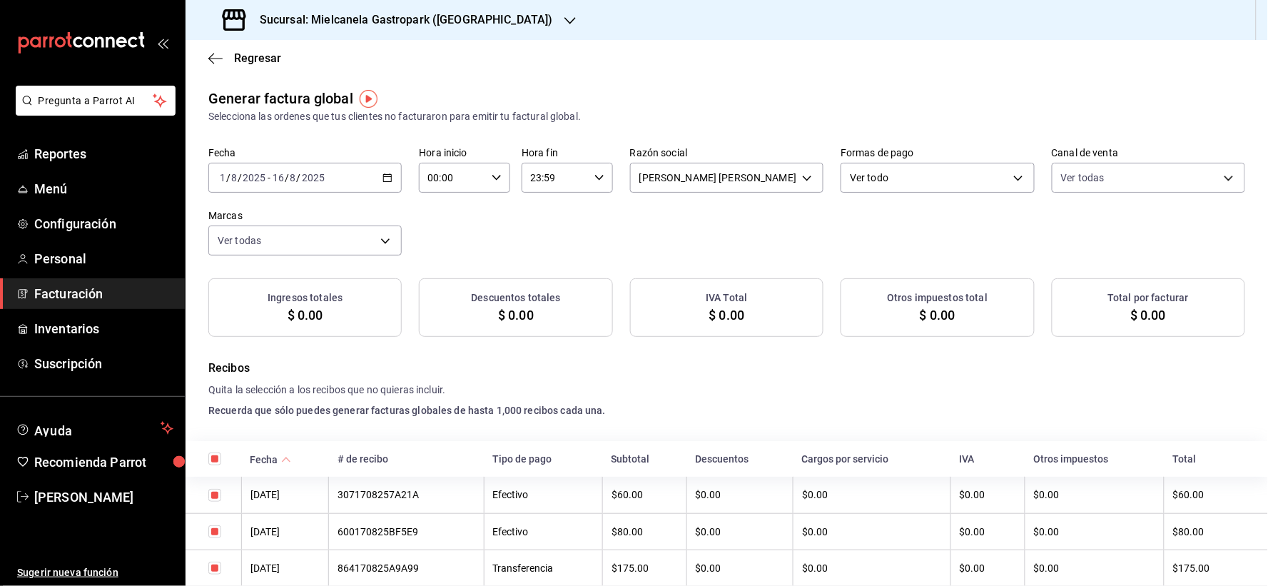
checkbox input "true"
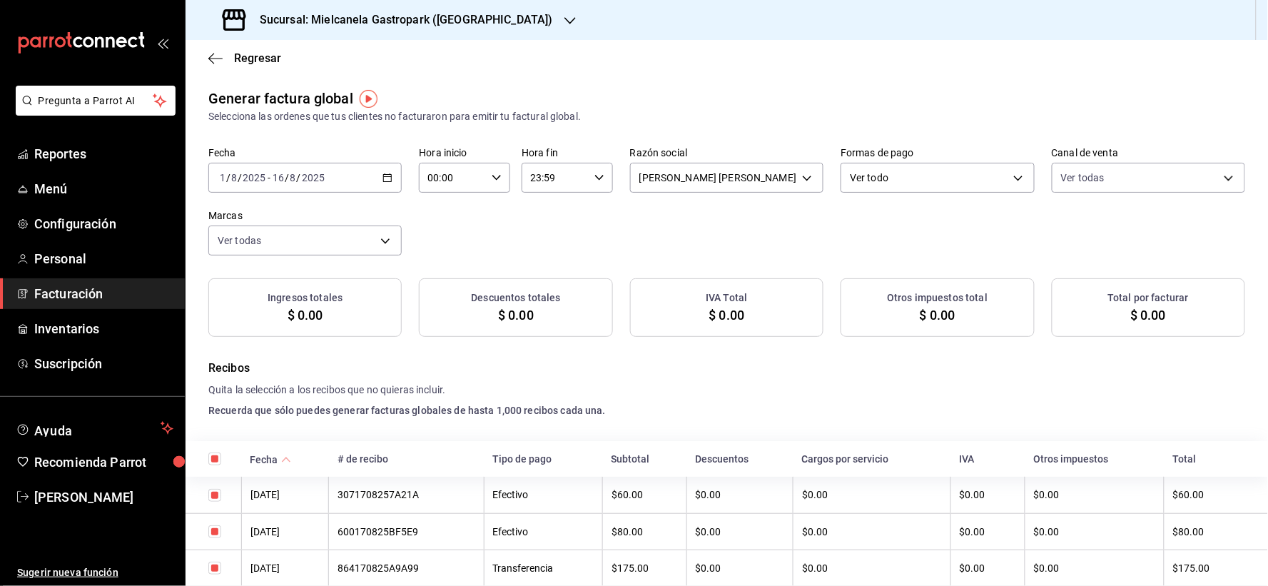
checkbox input "true"
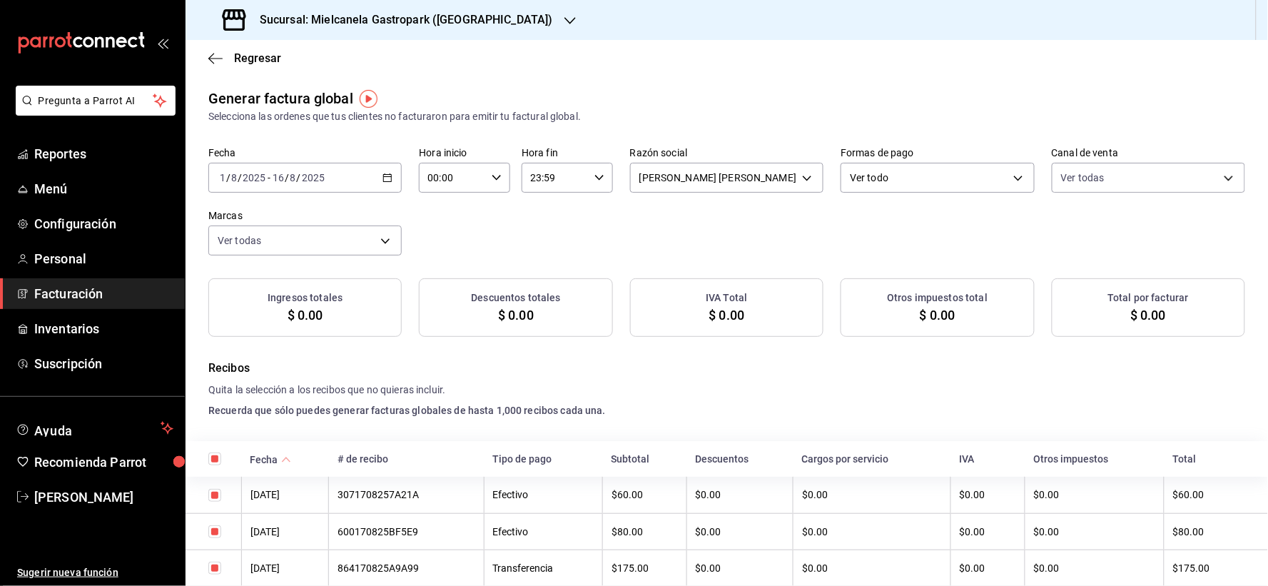
checkbox input "true"
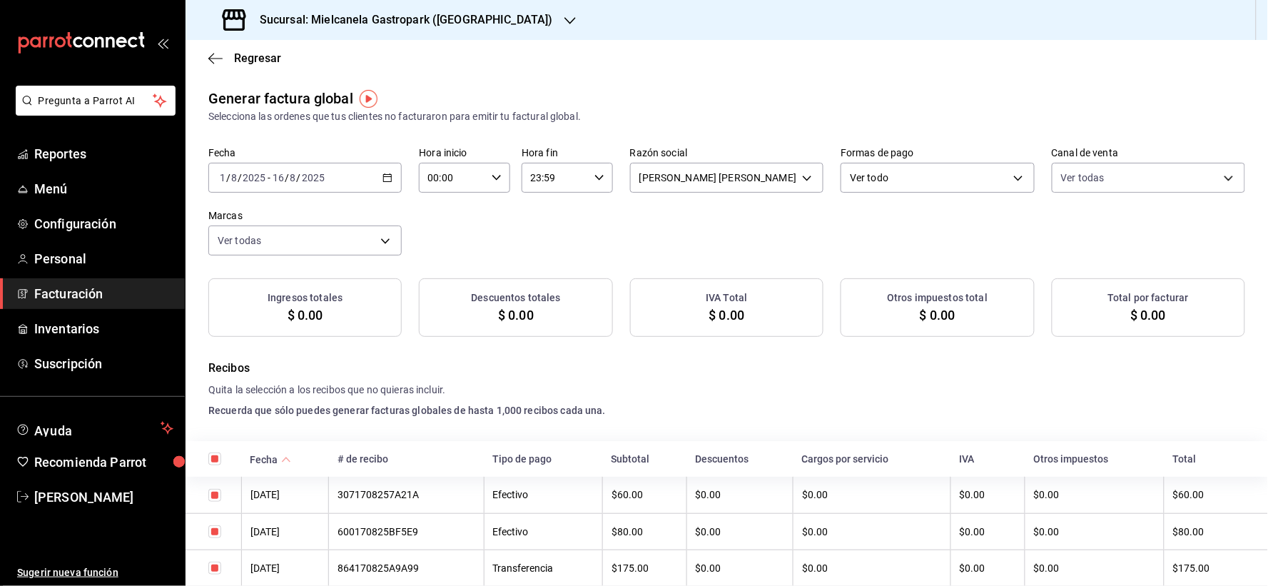
checkbox input "true"
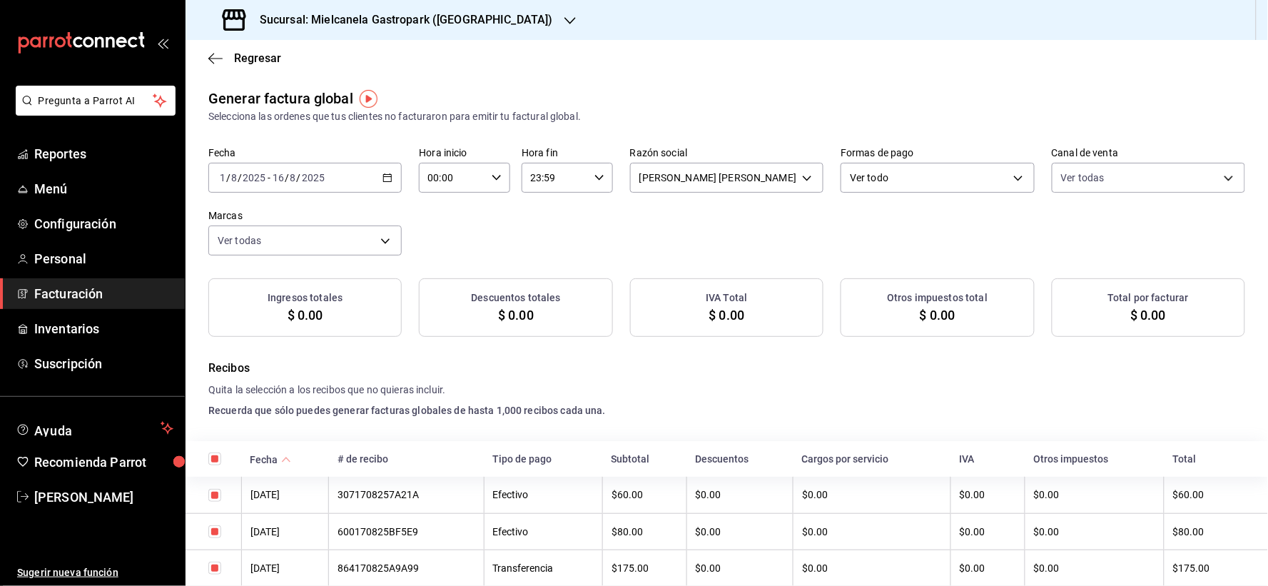
checkbox input "true"
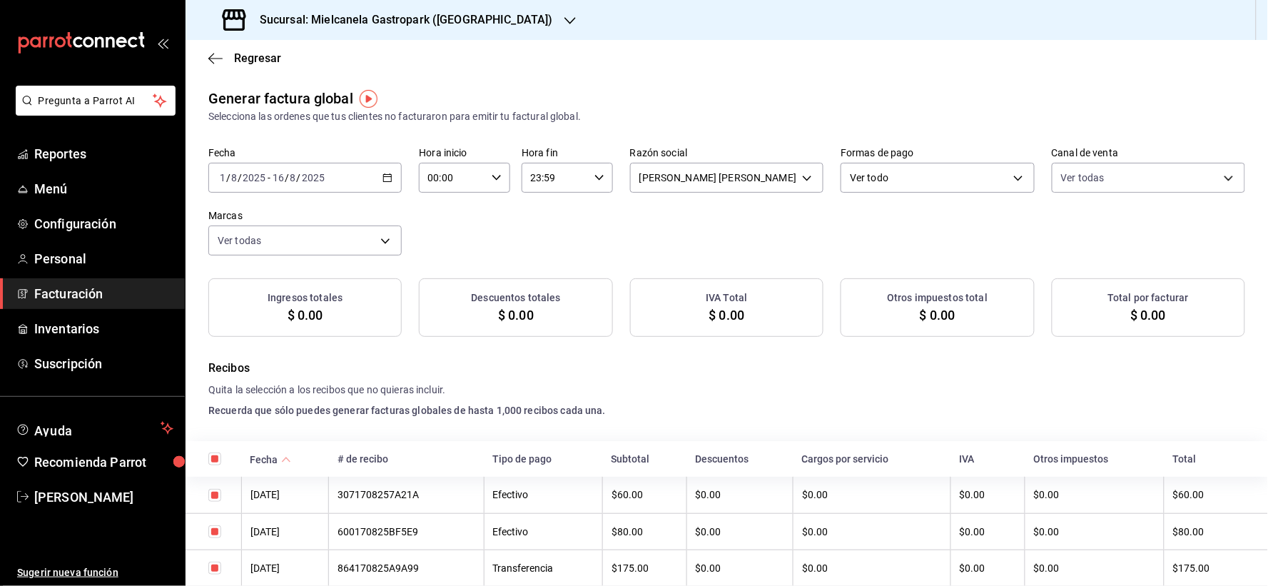
checkbox input "true"
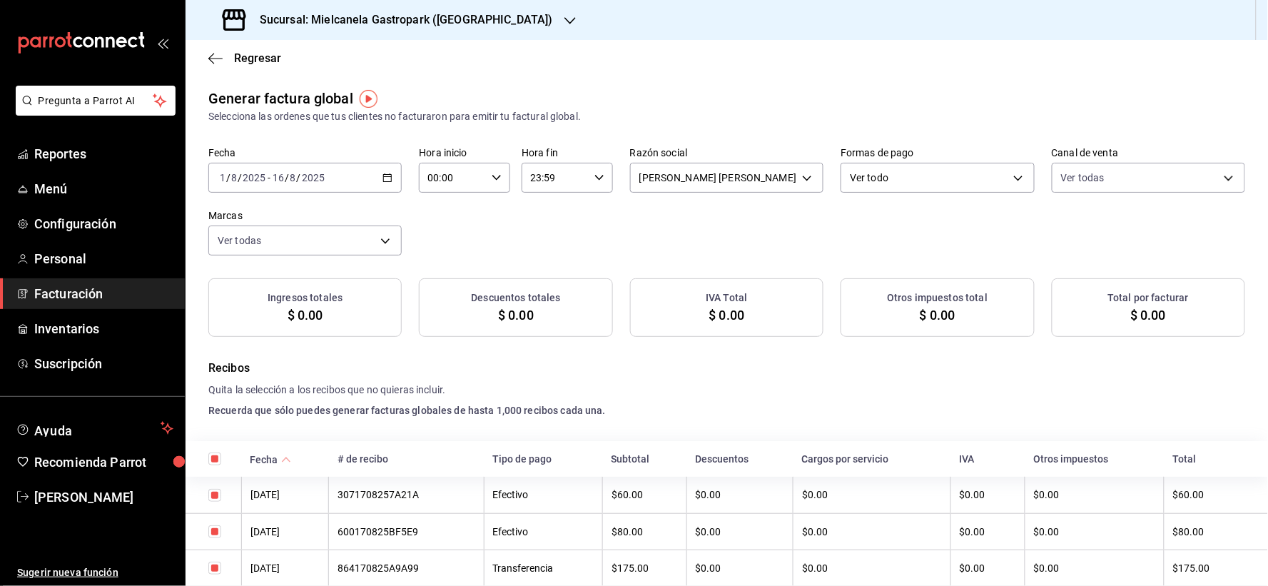
checkbox input "true"
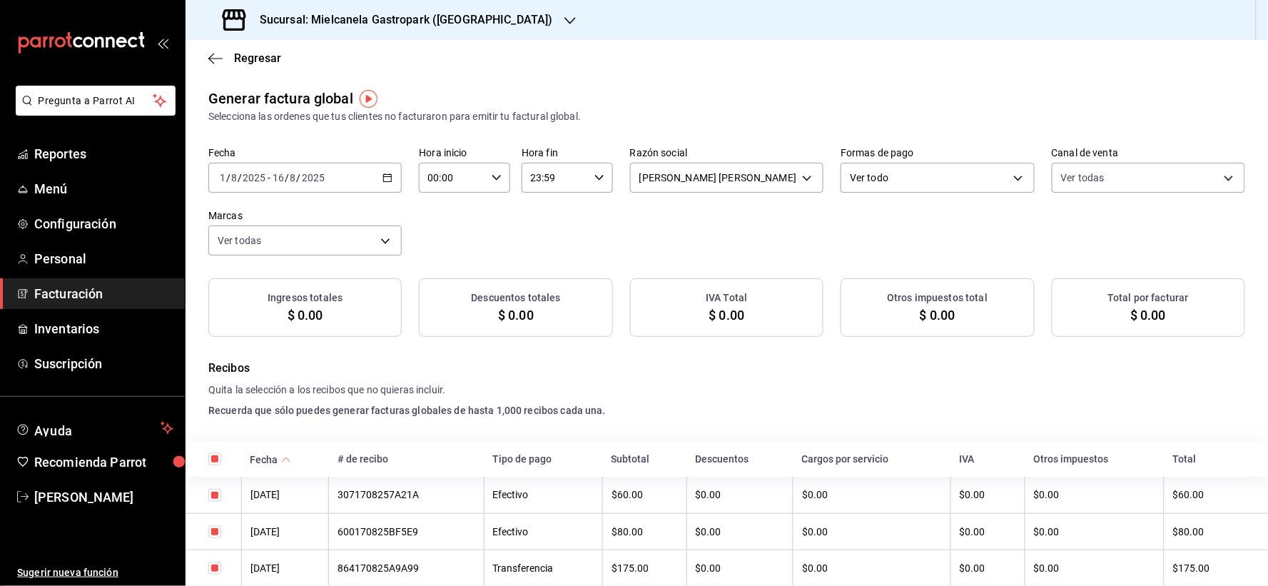
checkbox input "true"
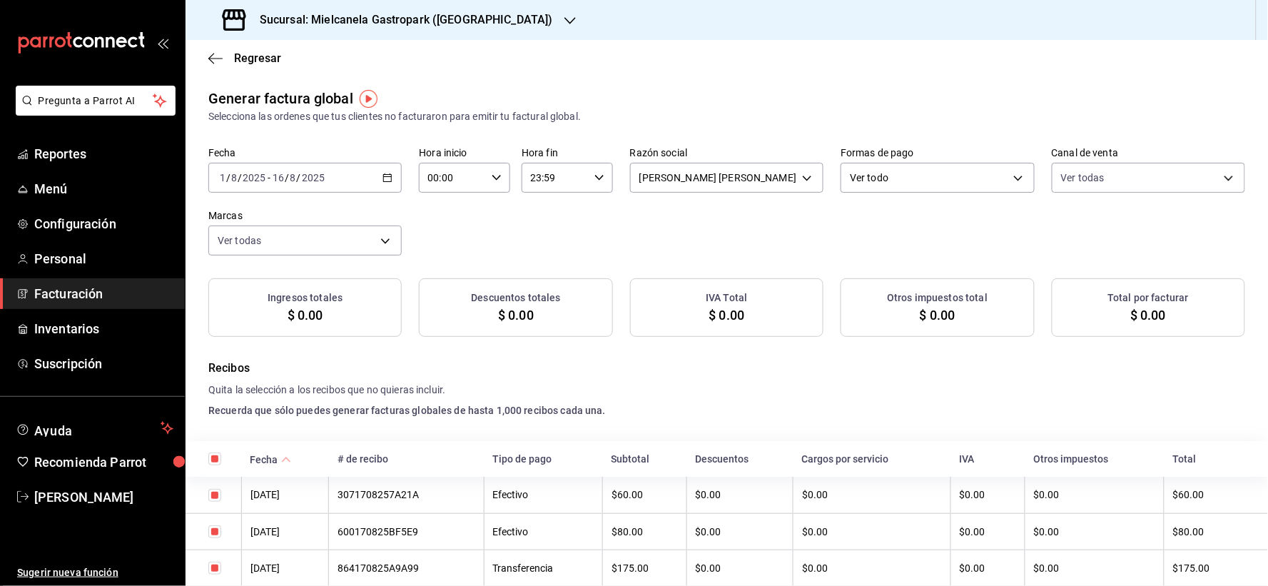
checkbox input "true"
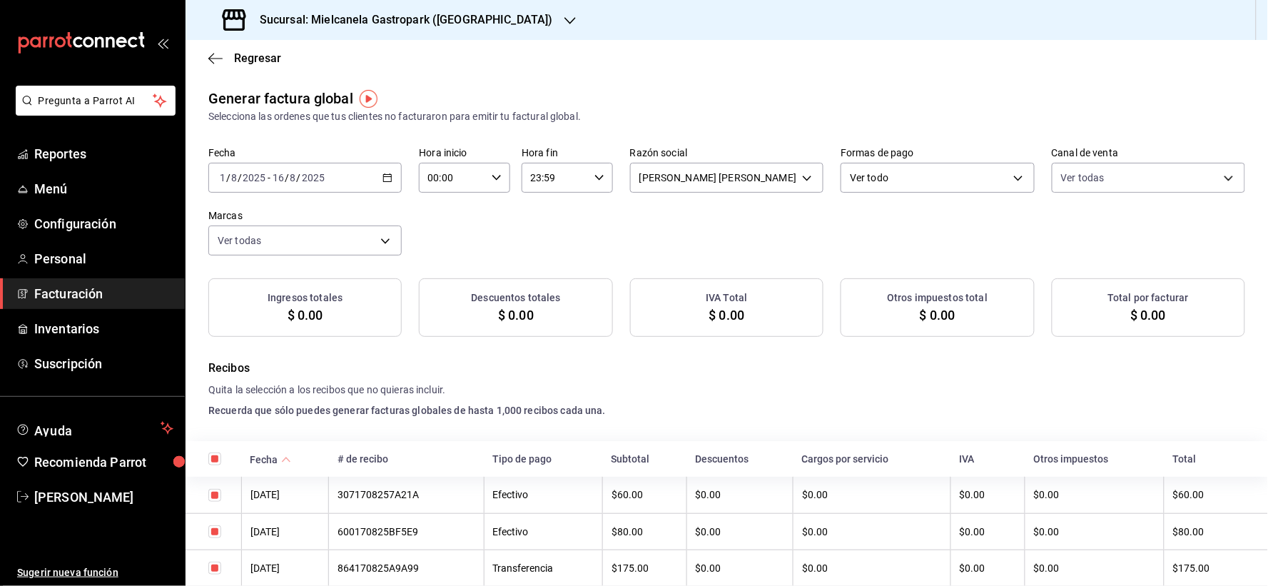
checkbox input "true"
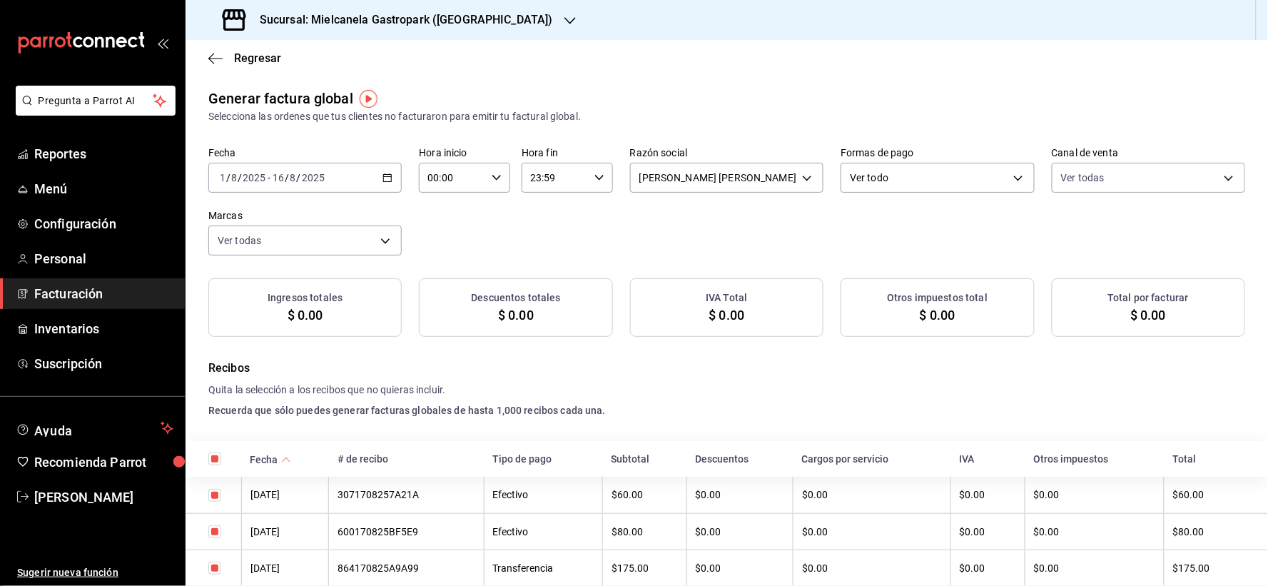
checkbox input "true"
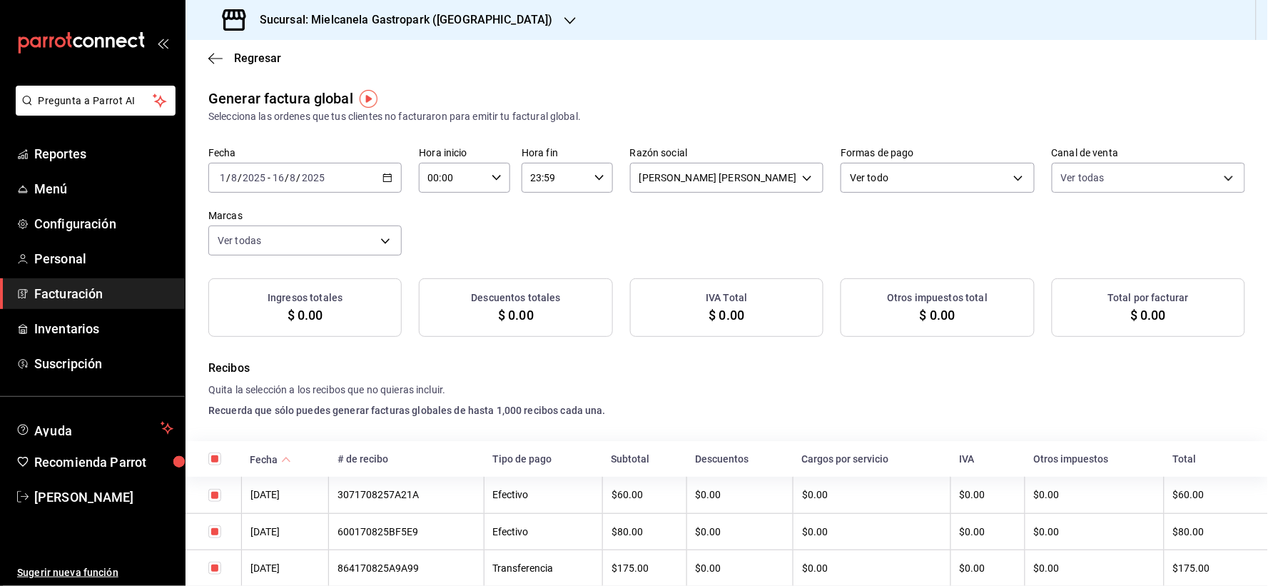
checkbox input "true"
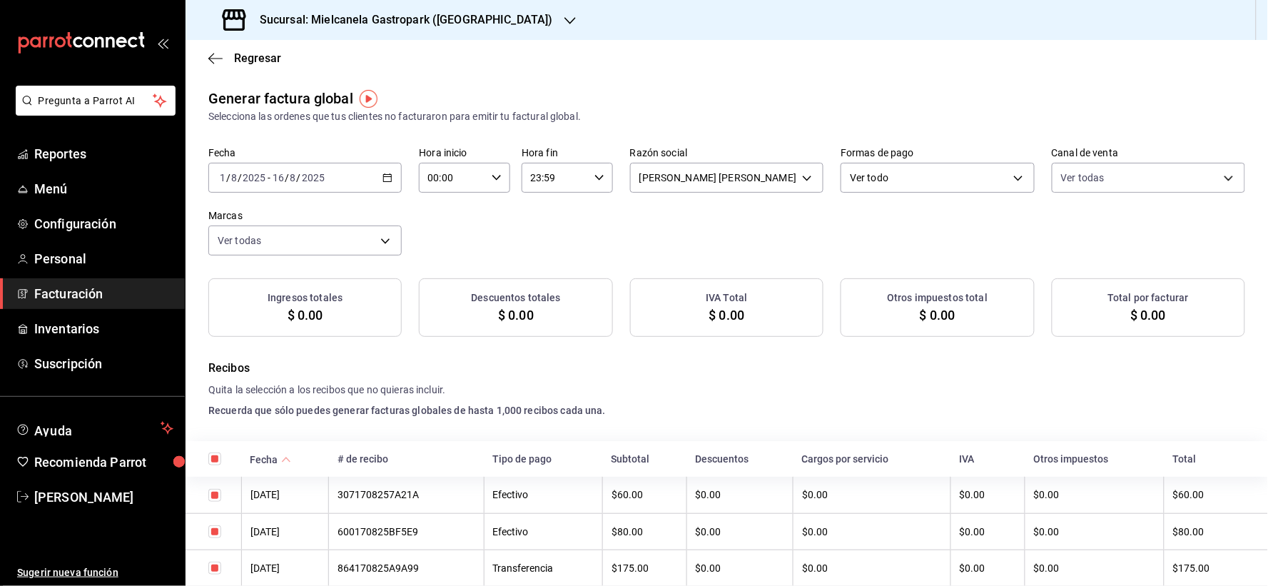
checkbox input "true"
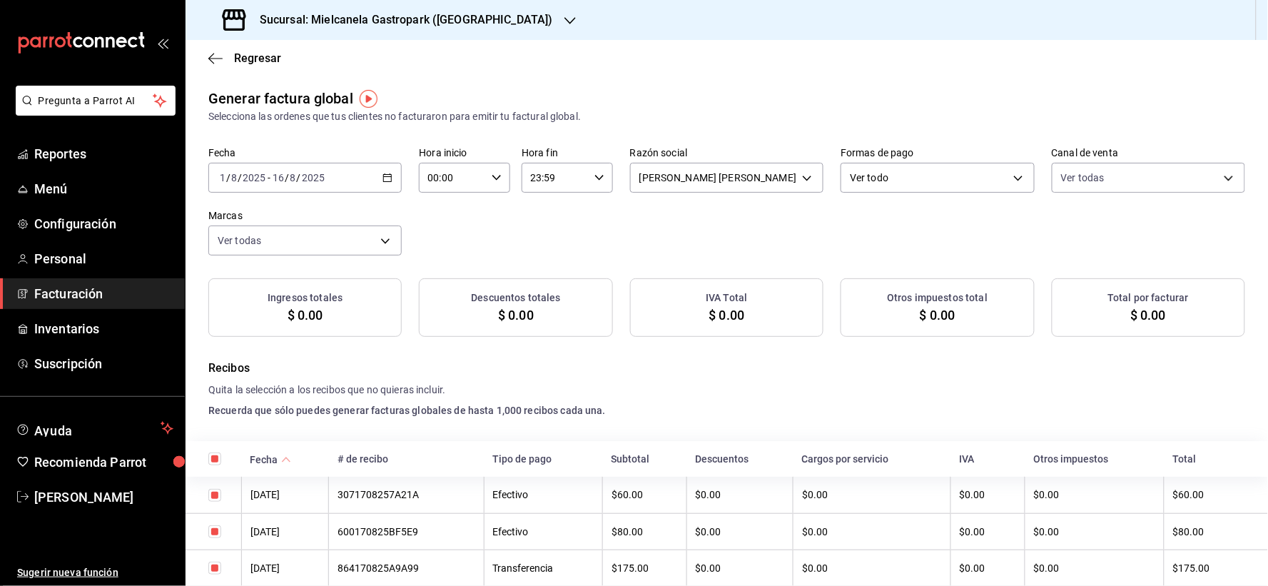
checkbox input "true"
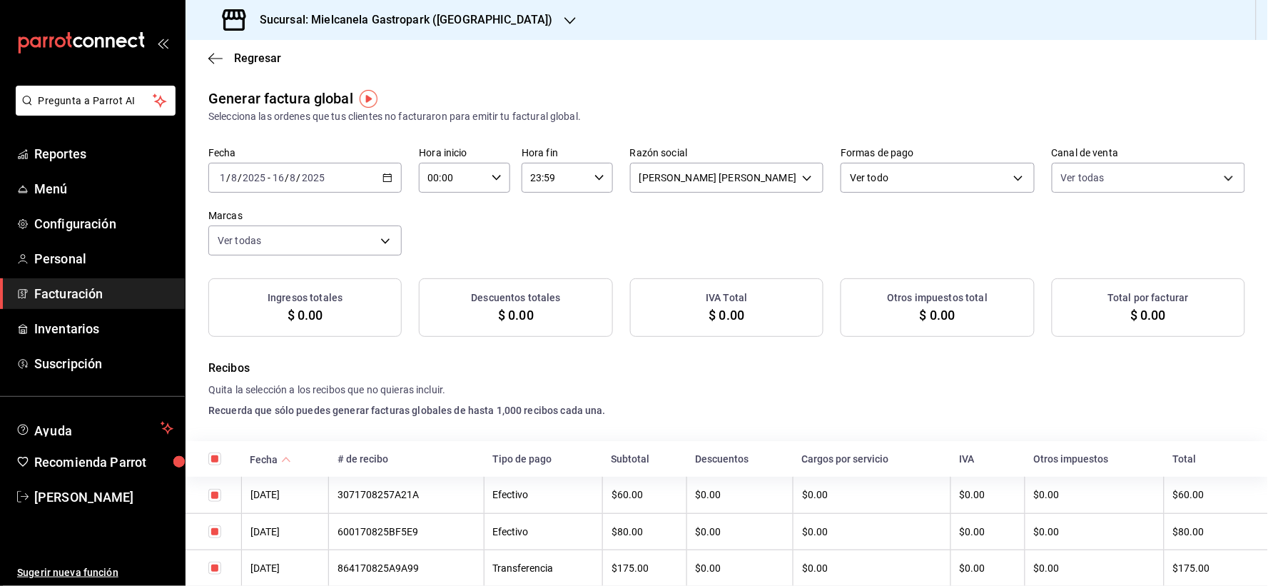
checkbox input "true"
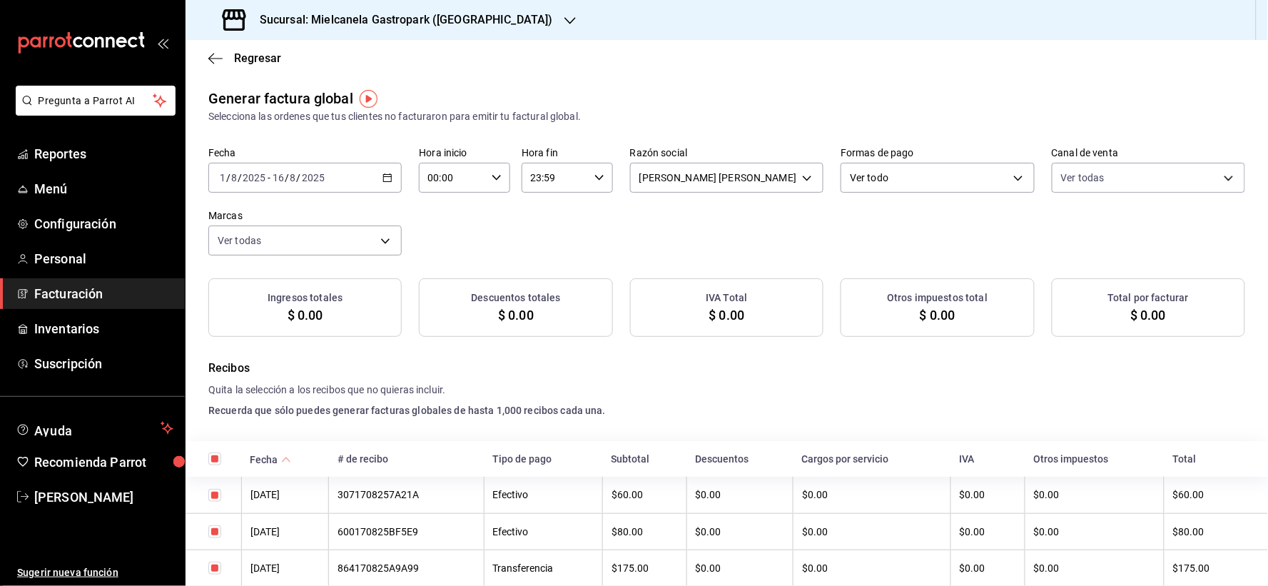
checkbox input "true"
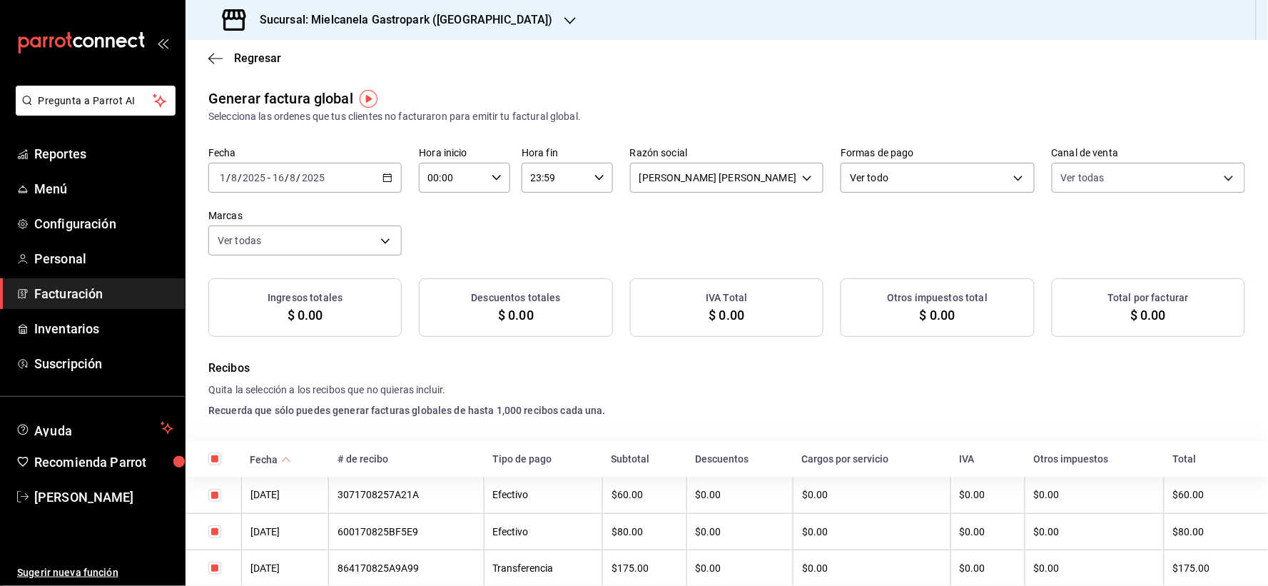
checkbox input "true"
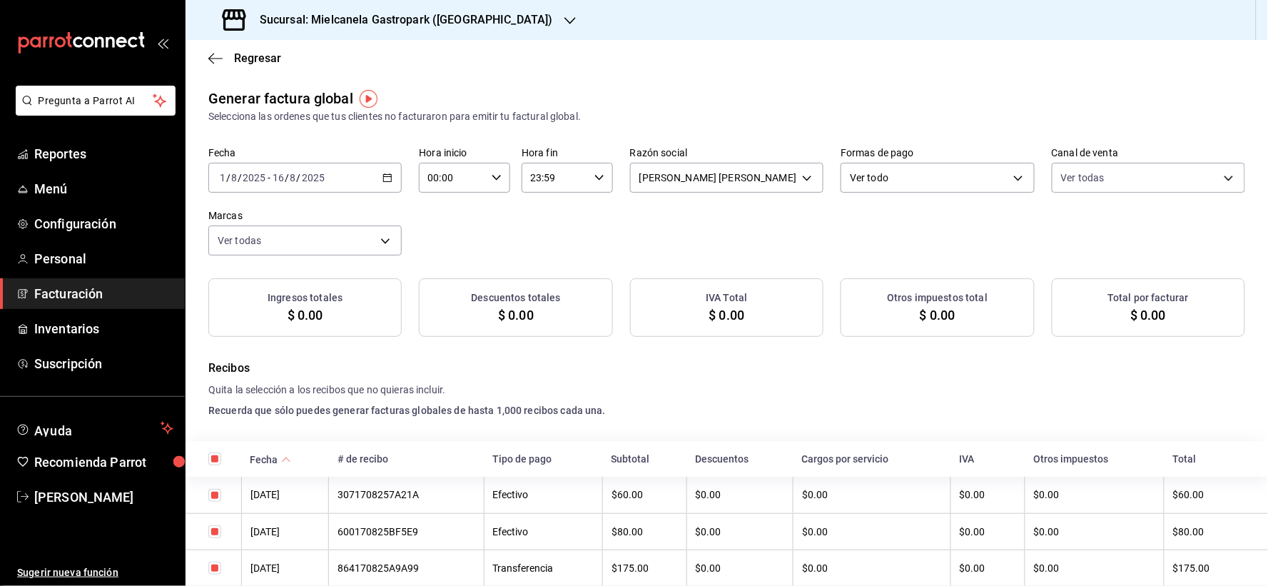
checkbox input "true"
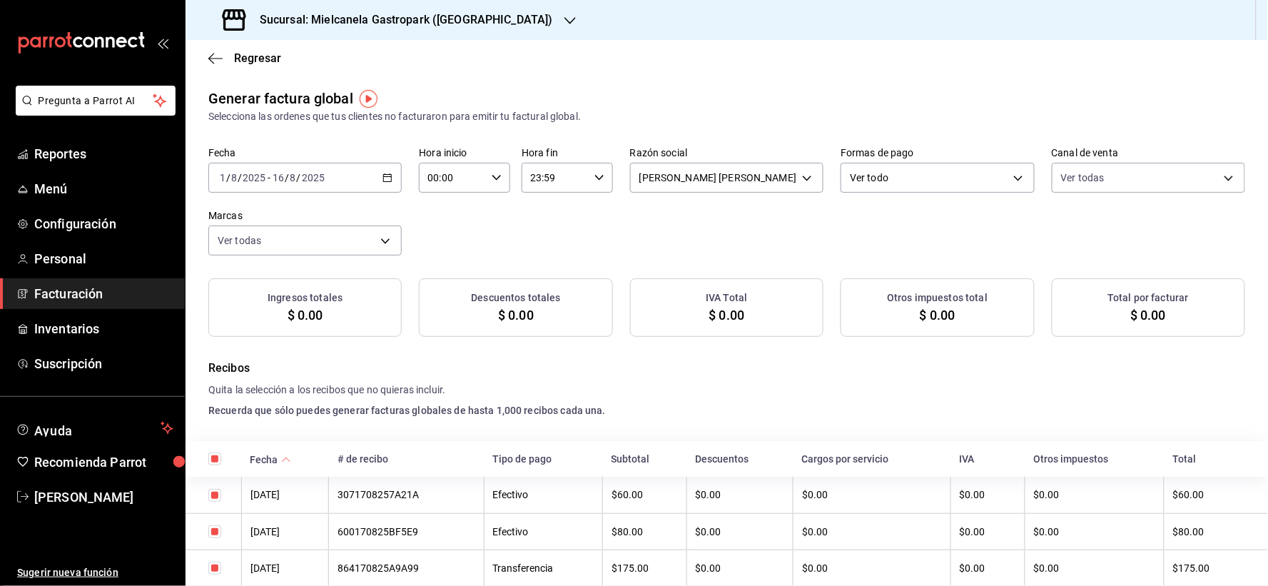
checkbox input "true"
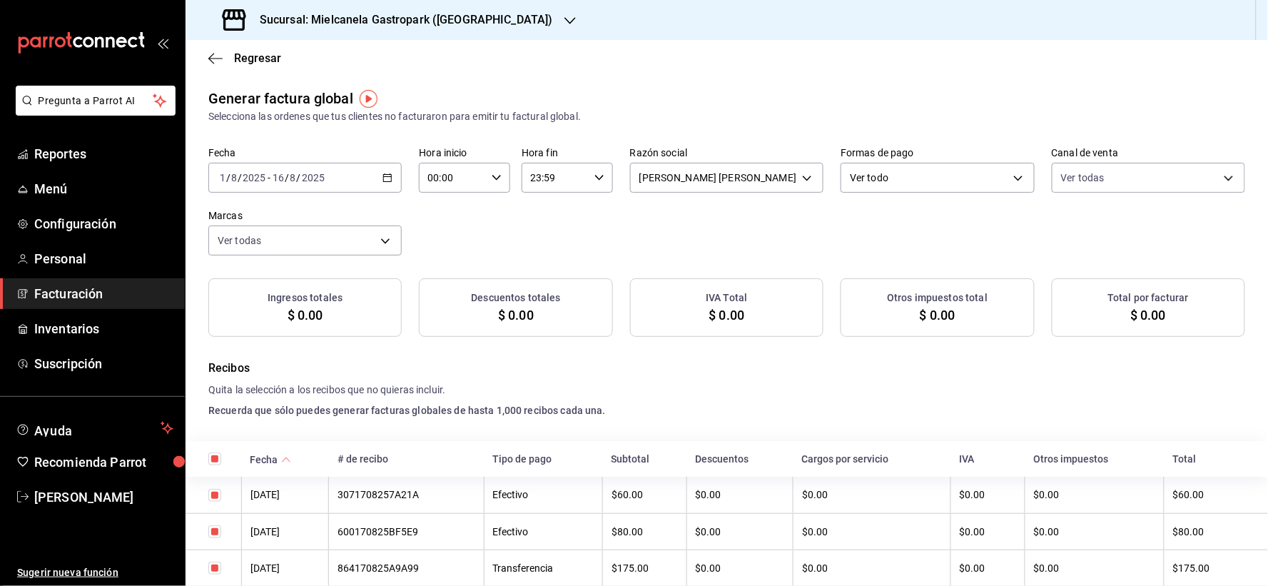
checkbox input "true"
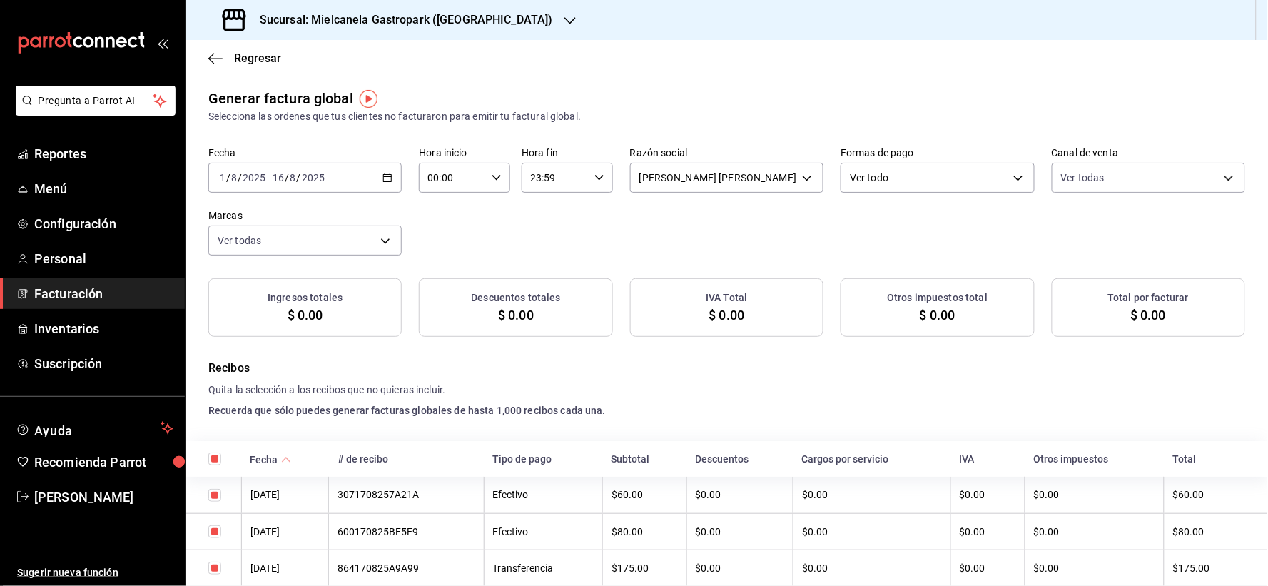
checkbox input "true"
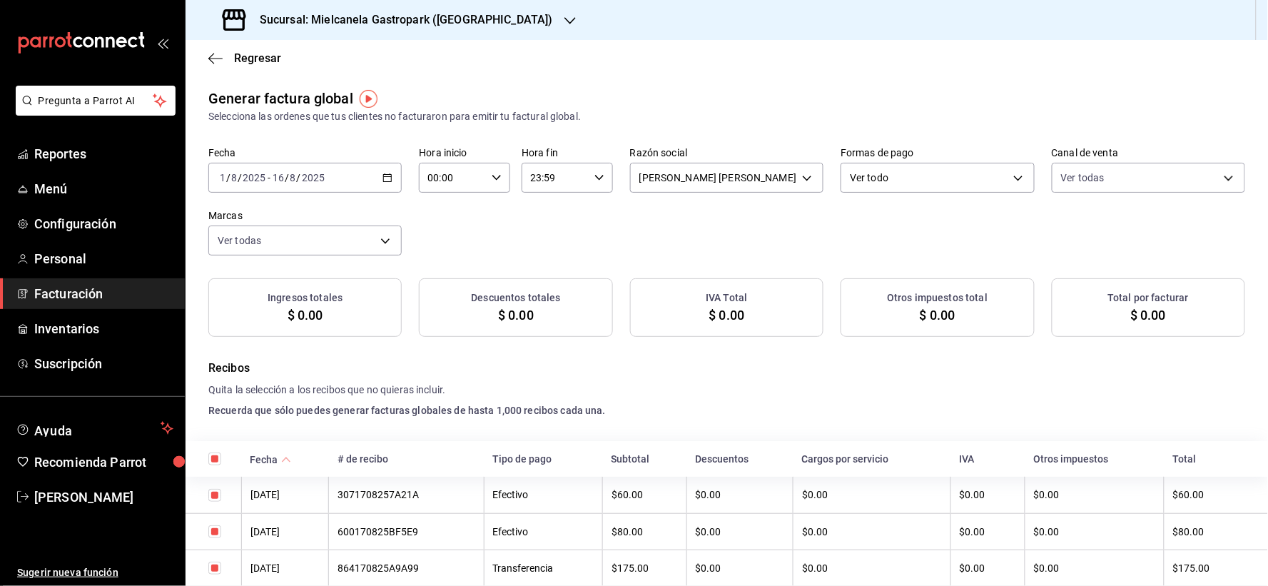
checkbox input "true"
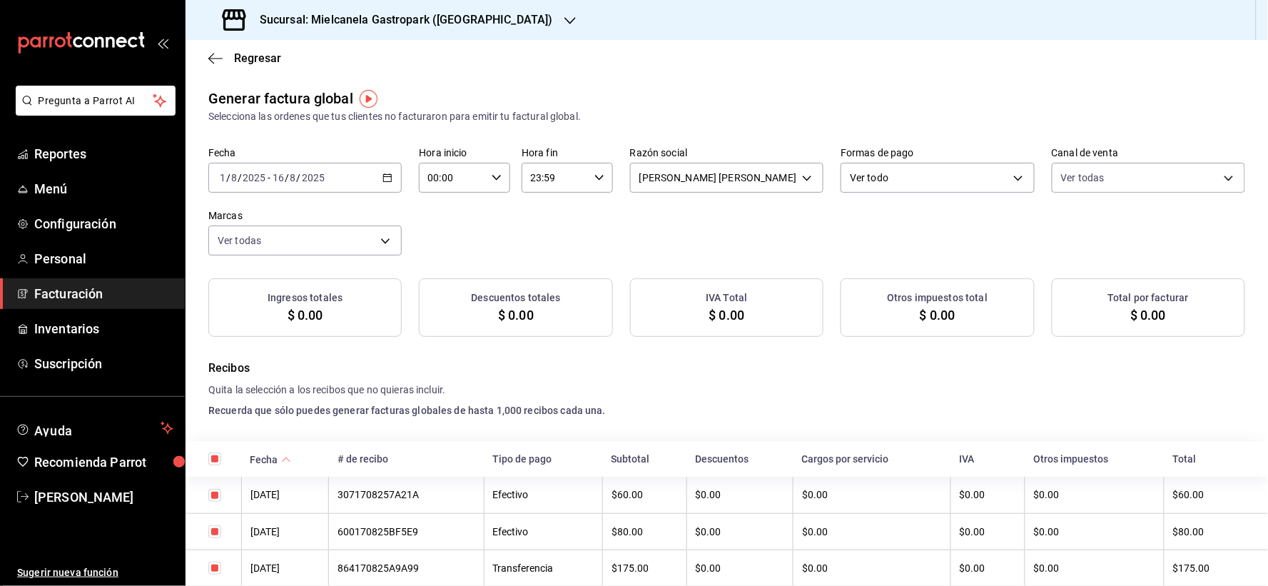
checkbox input "true"
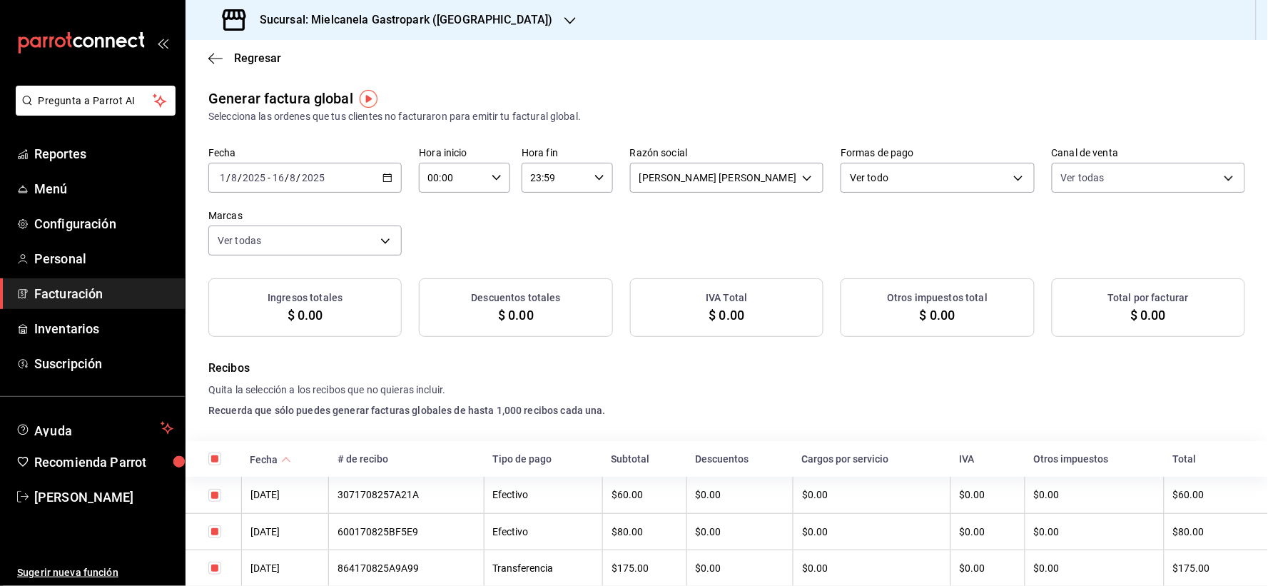
checkbox input "true"
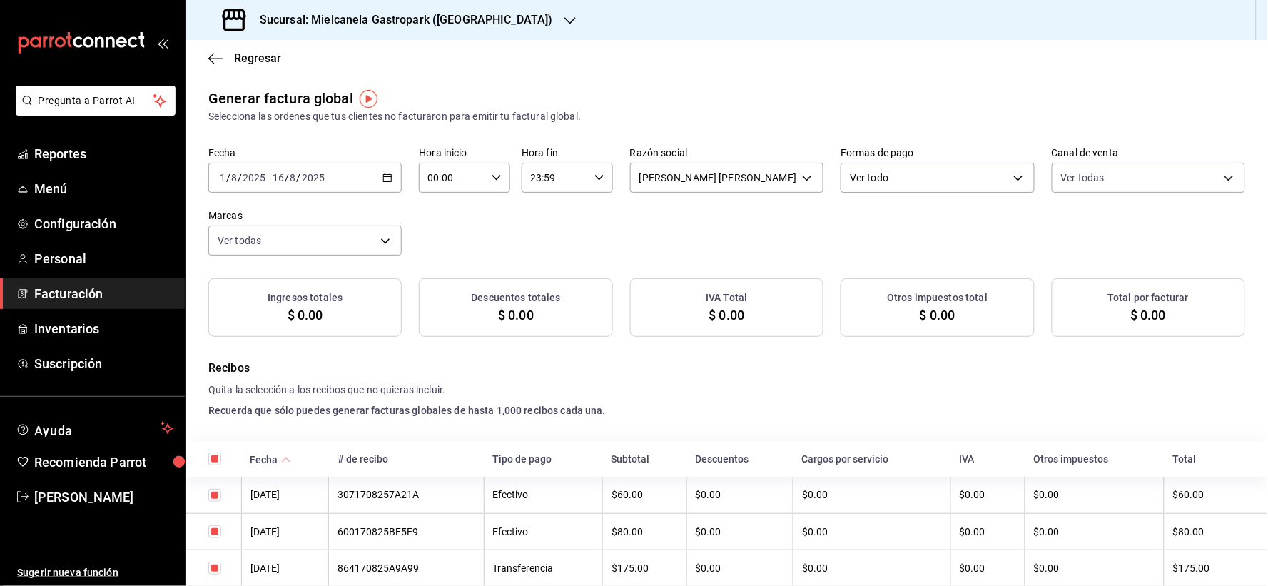
checkbox input "true"
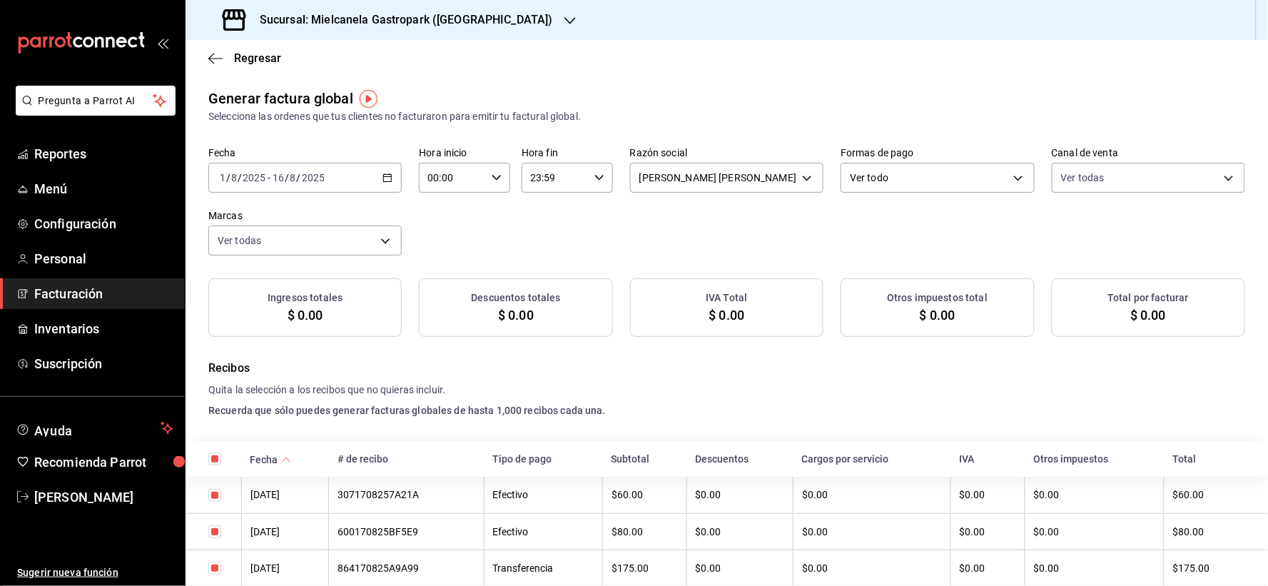
checkbox input "true"
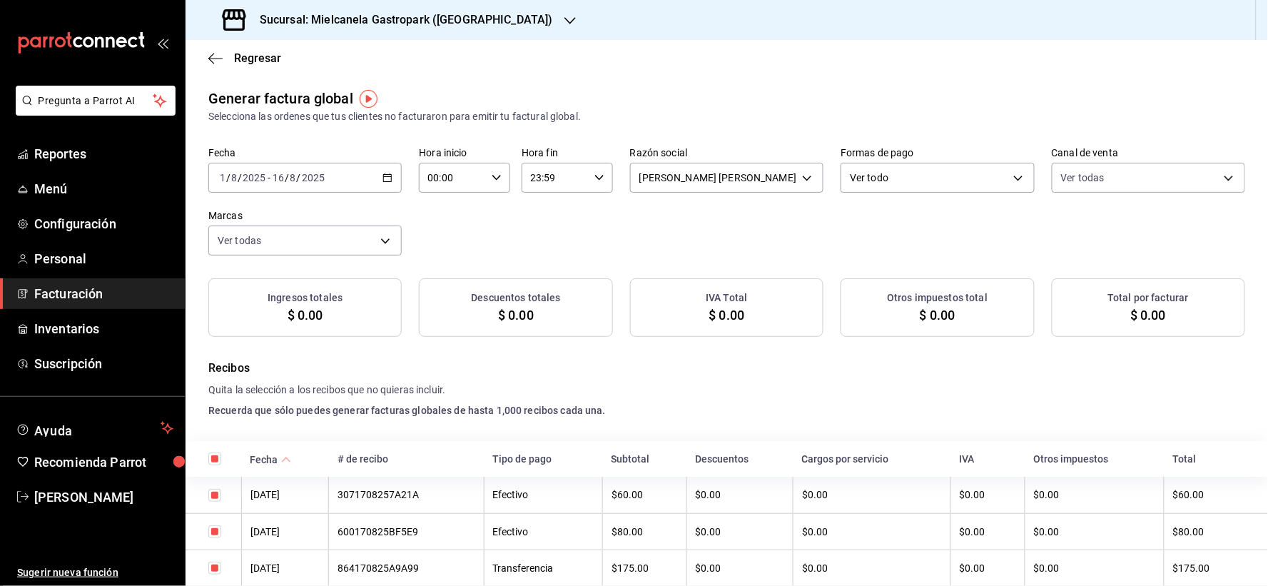
checkbox input "true"
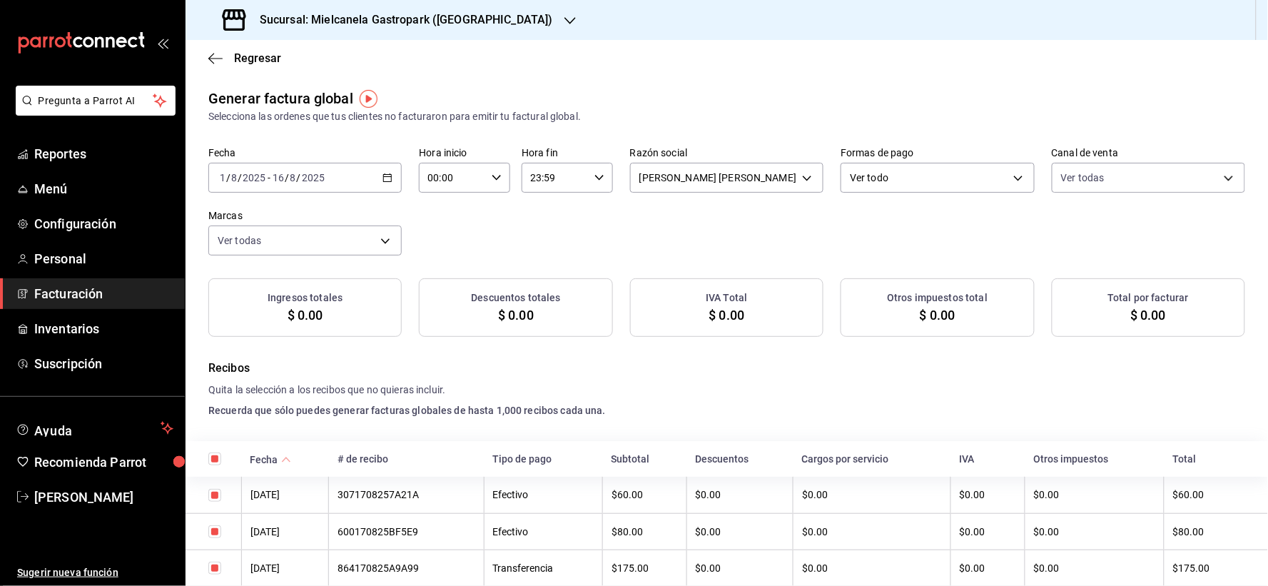
checkbox input "true"
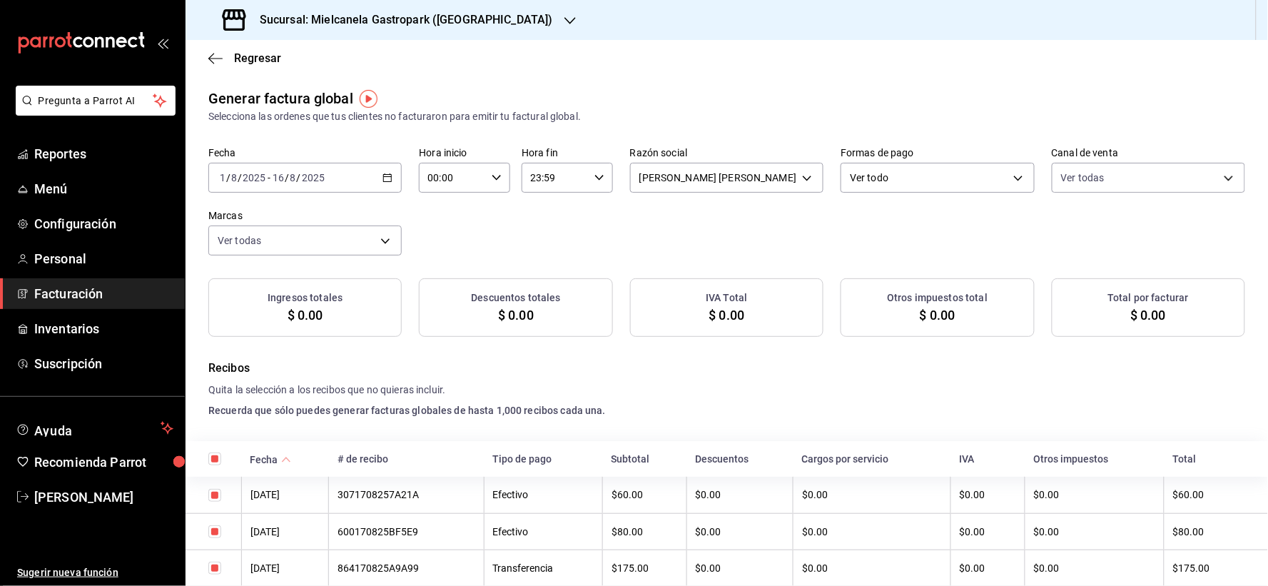
checkbox input "true"
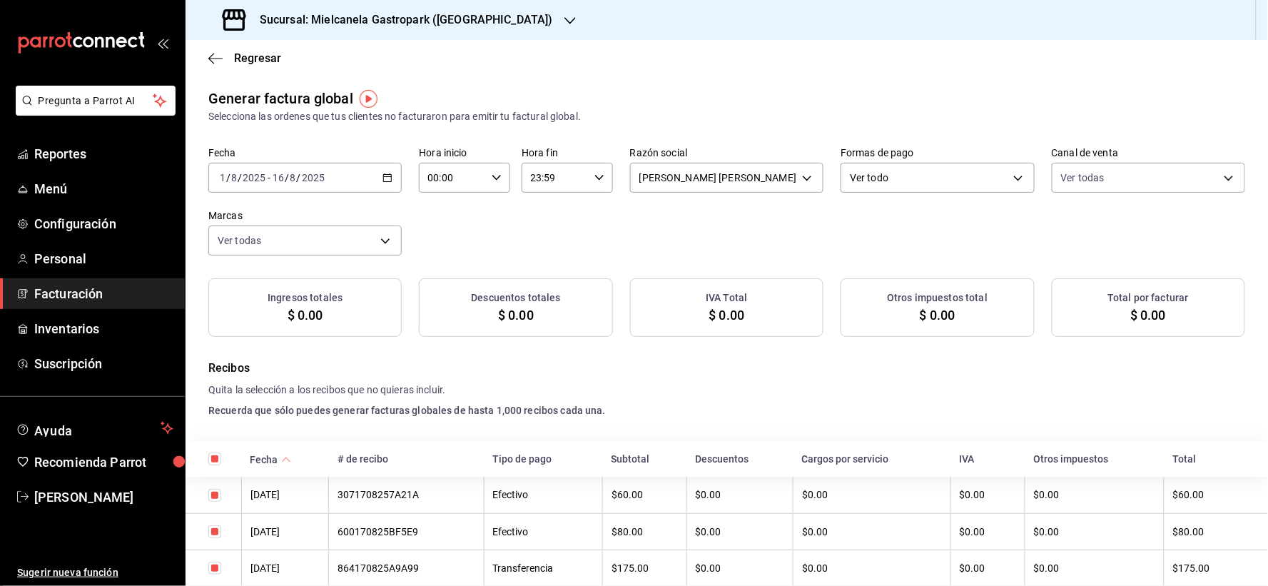
checkbox input "true"
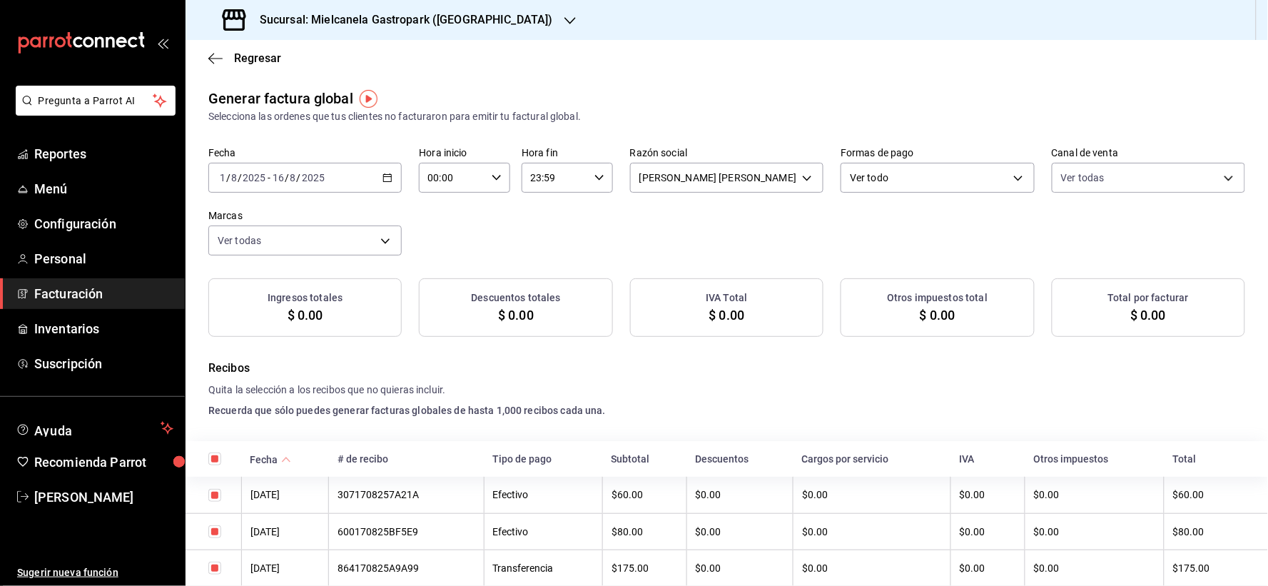
checkbox input "true"
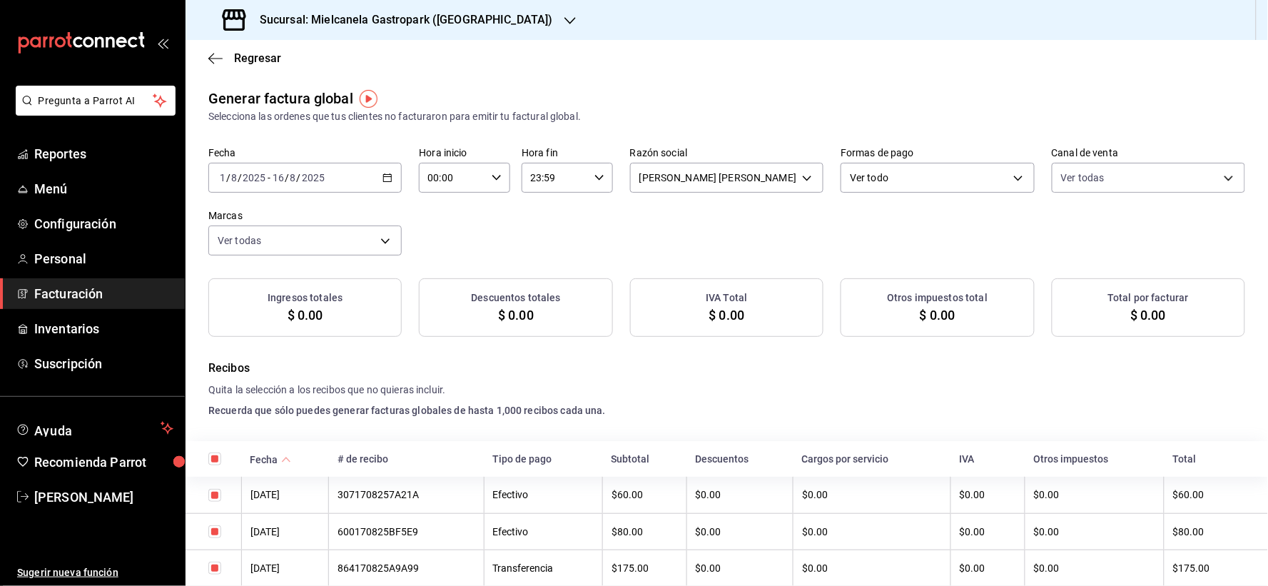
checkbox input "true"
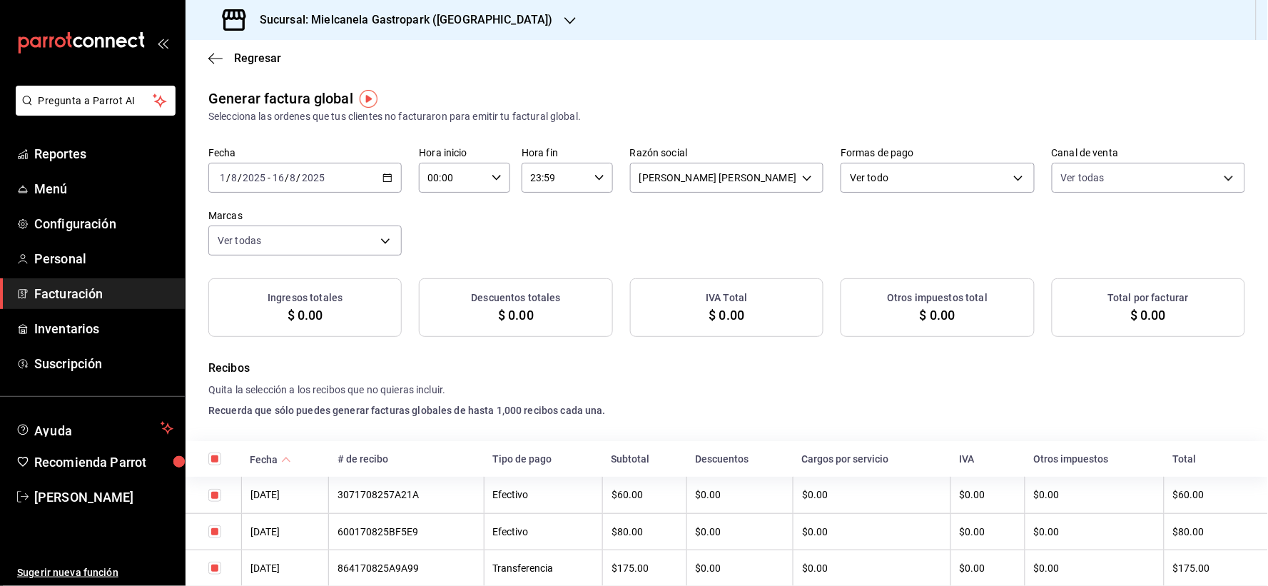
checkbox input "true"
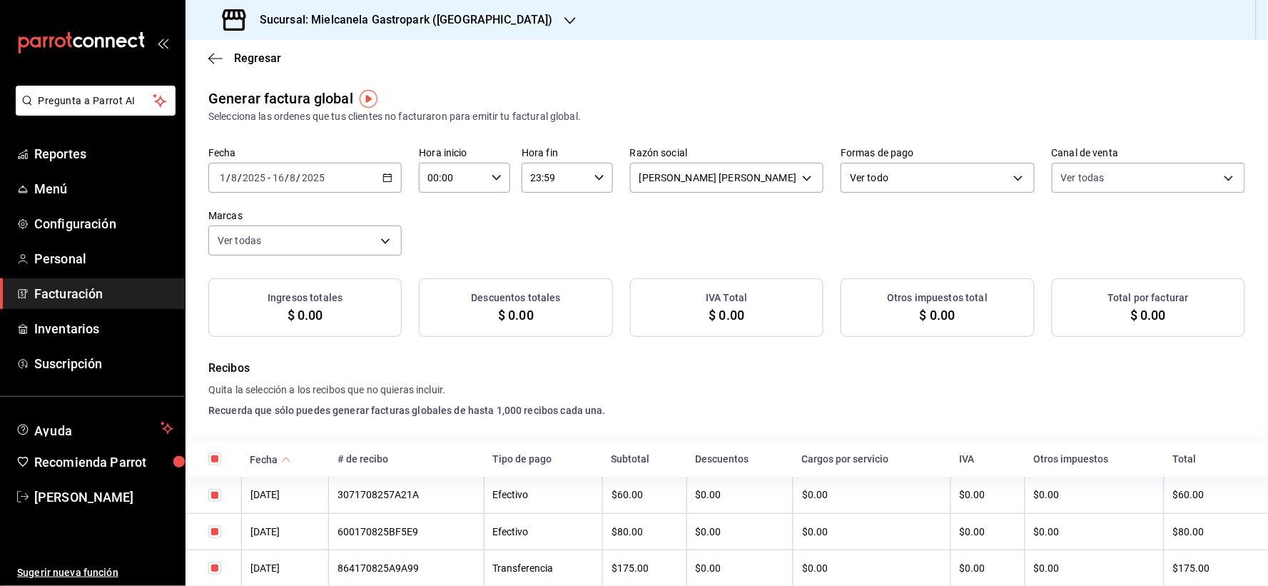
checkbox input "true"
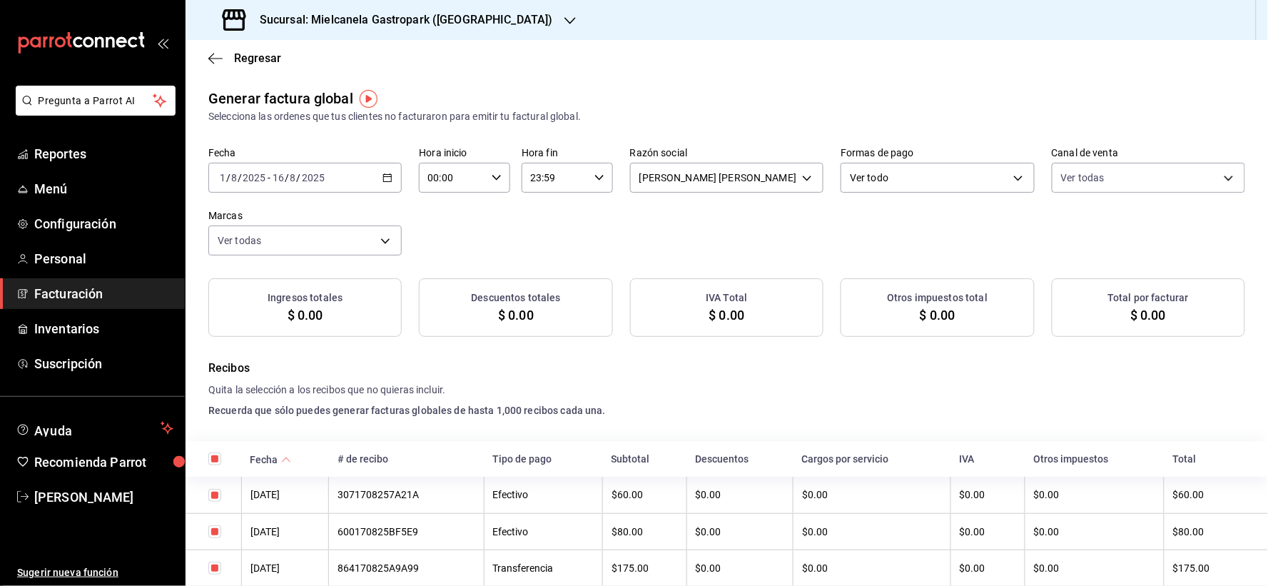
checkbox input "true"
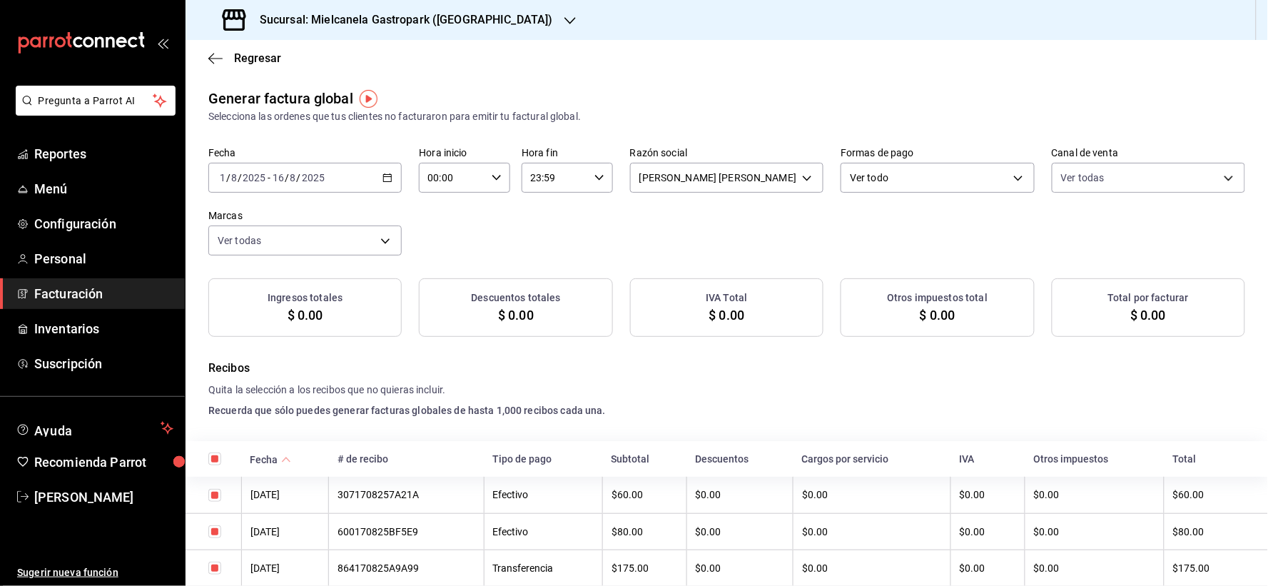
checkbox input "true"
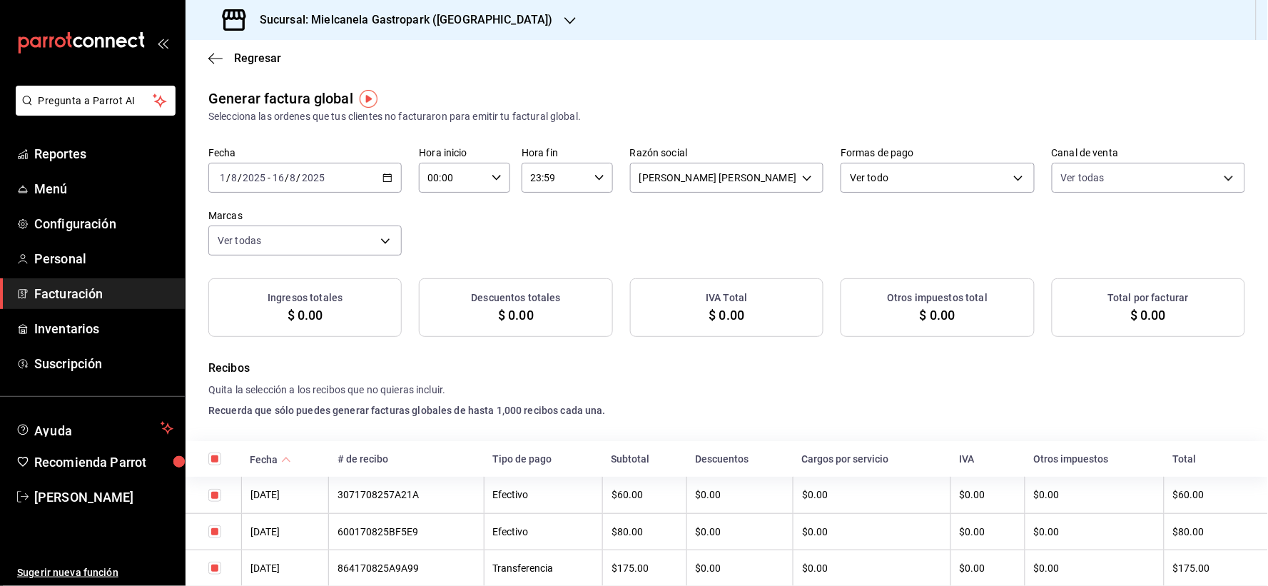
checkbox input "true"
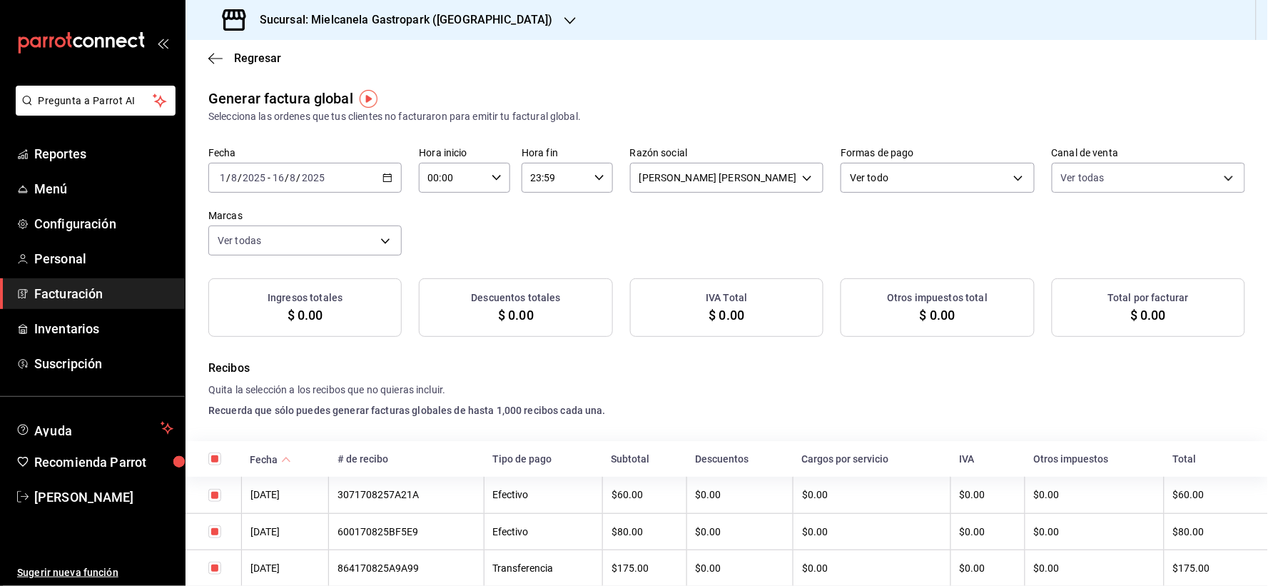
checkbox input "true"
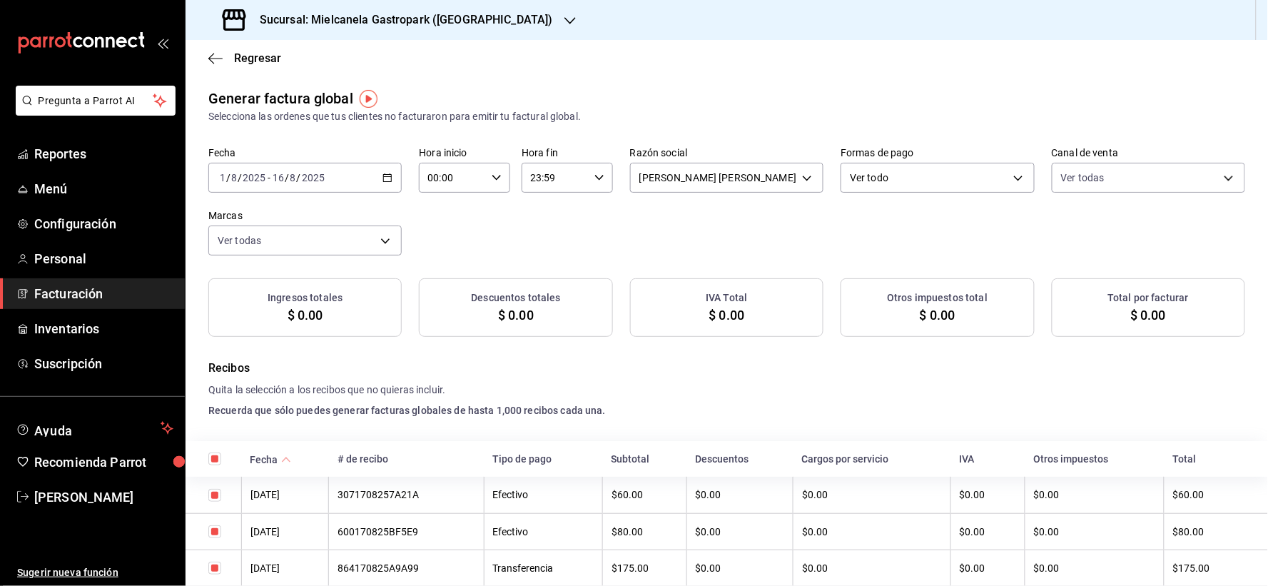
checkbox input "true"
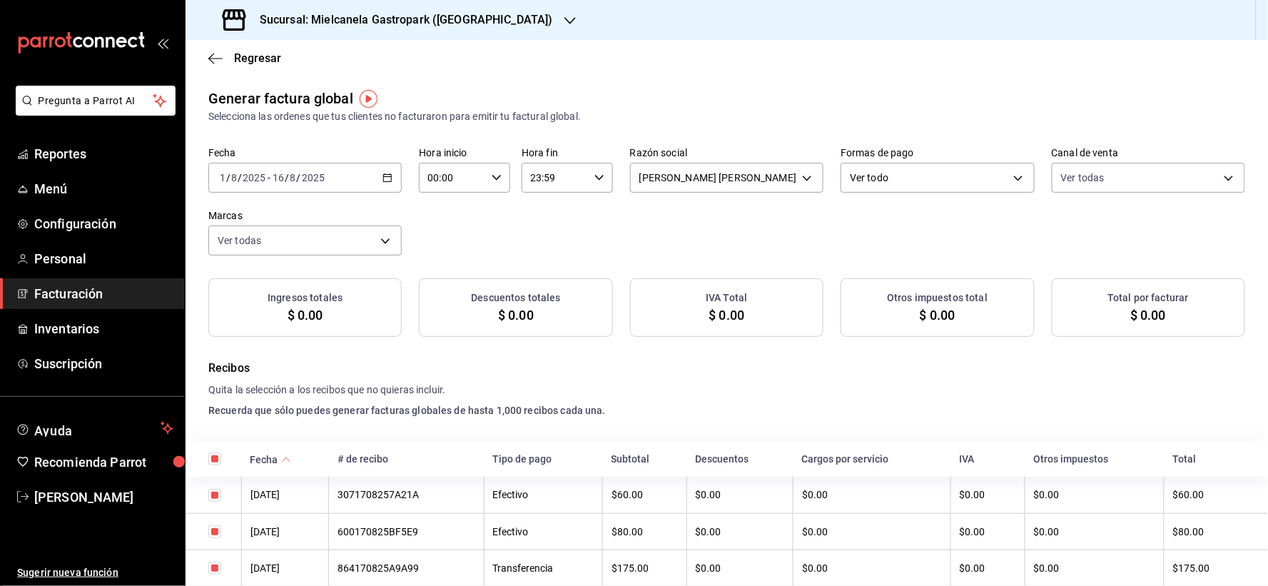
checkbox input "true"
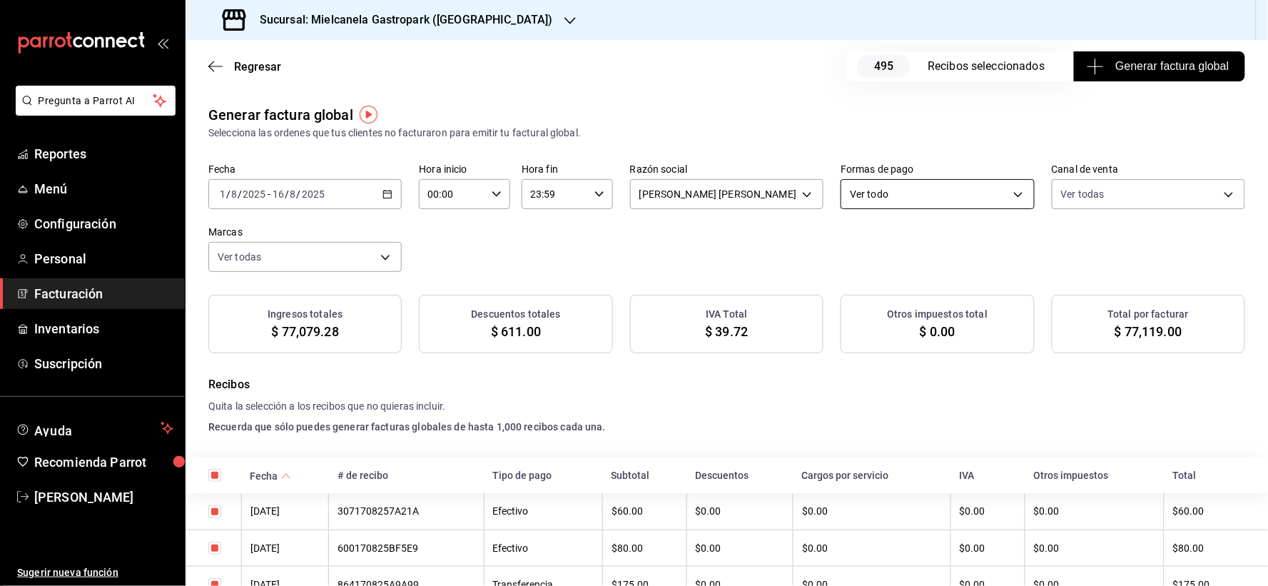
click at [868, 193] on body "Pregunta a Parrot AI Reportes Menú Configuración Personal Facturación Inventari…" at bounding box center [634, 293] width 1268 height 586
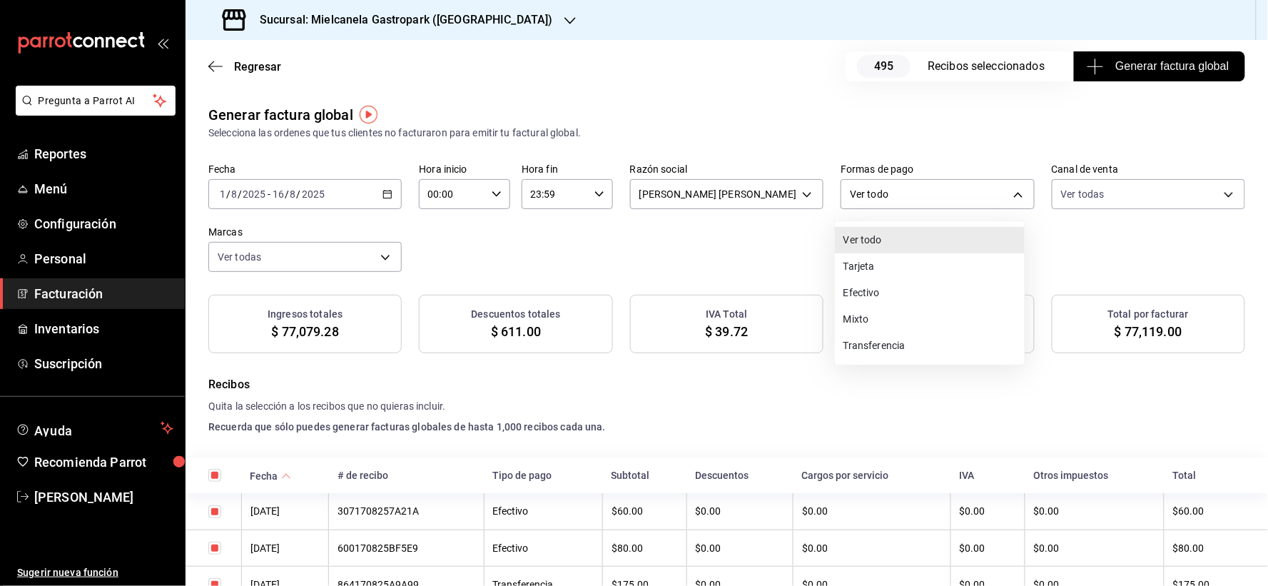
click at [874, 271] on li "Tarjeta" at bounding box center [930, 266] width 190 height 26
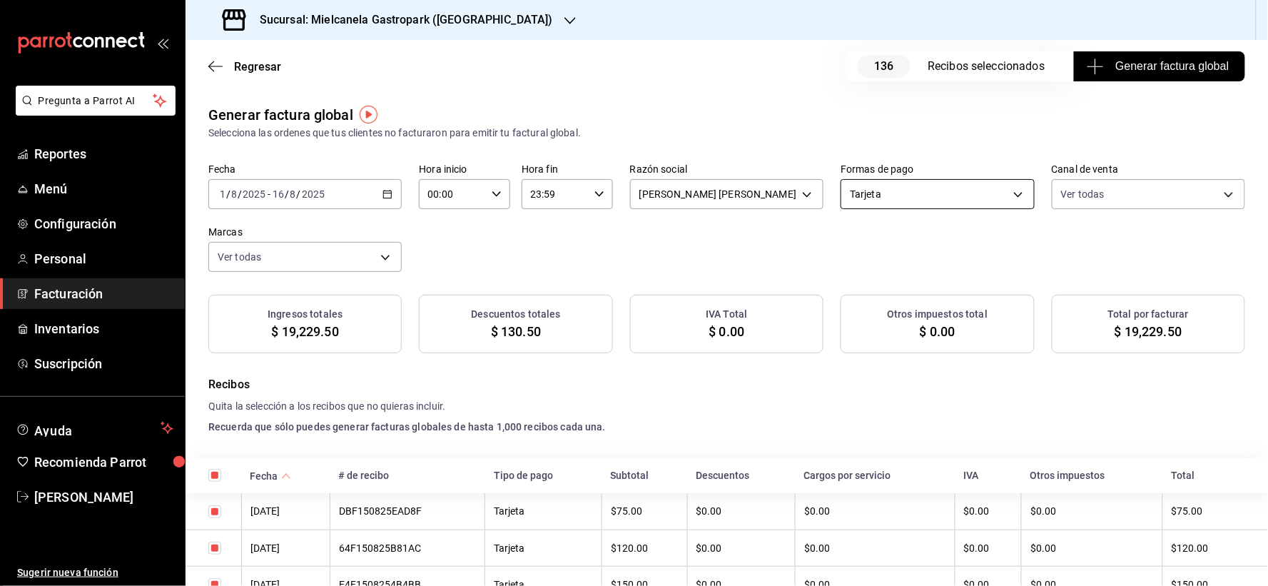
click at [878, 184] on body "Pregunta a Parrot AI Reportes Menú Configuración Personal Facturación Inventari…" at bounding box center [634, 293] width 1268 height 586
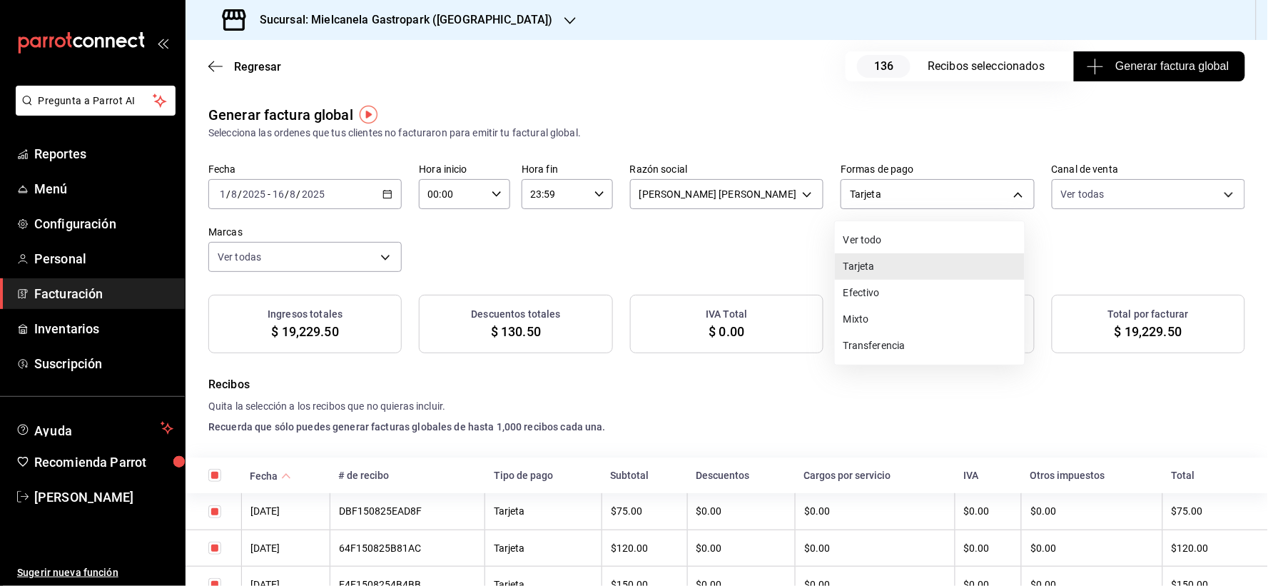
click at [882, 288] on li "Efectivo" at bounding box center [930, 293] width 190 height 26
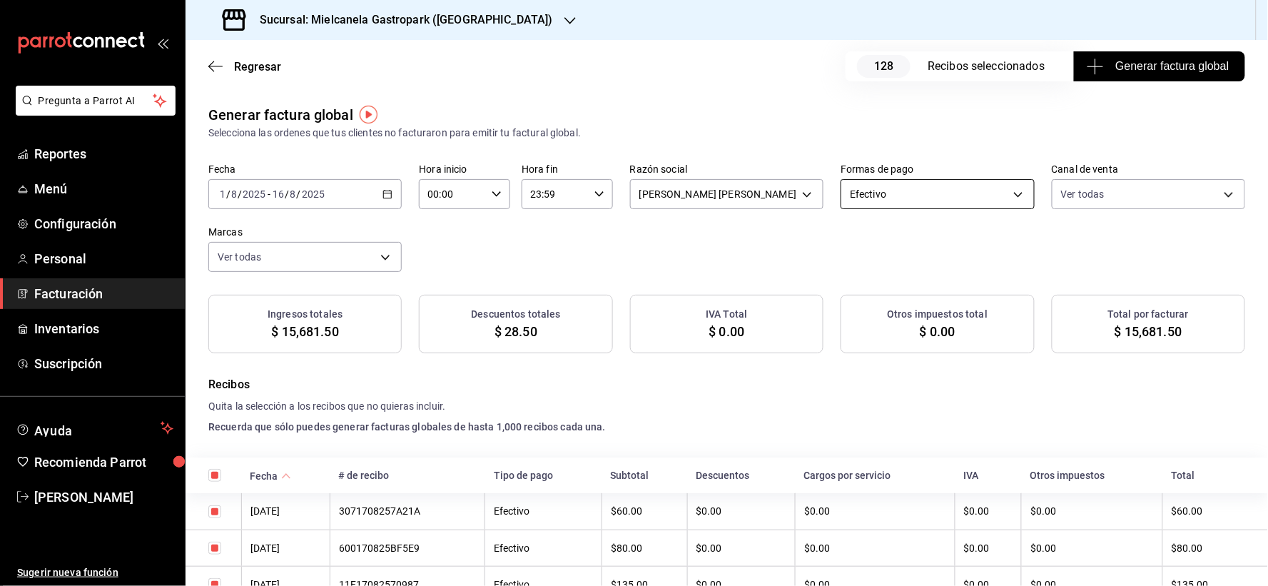
click at [877, 193] on body "Pregunta a Parrot AI Reportes Menú Configuración Personal Facturación Inventari…" at bounding box center [634, 293] width 1268 height 586
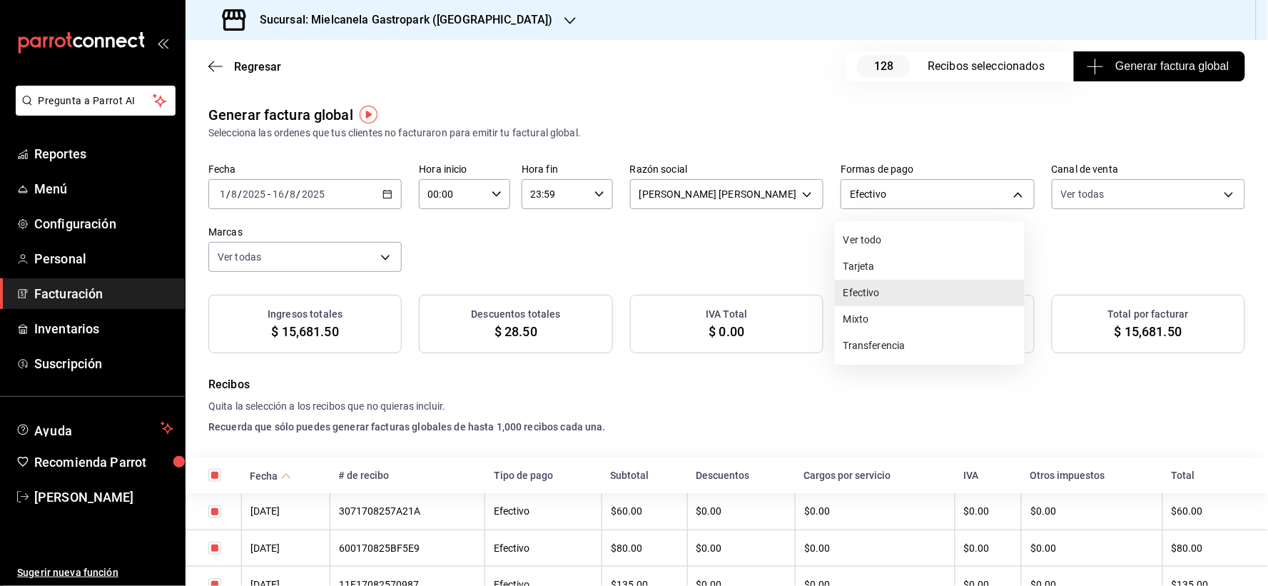
click at [894, 346] on li "Transferencia" at bounding box center [930, 346] width 190 height 26
